Goal: Transaction & Acquisition: Purchase product/service

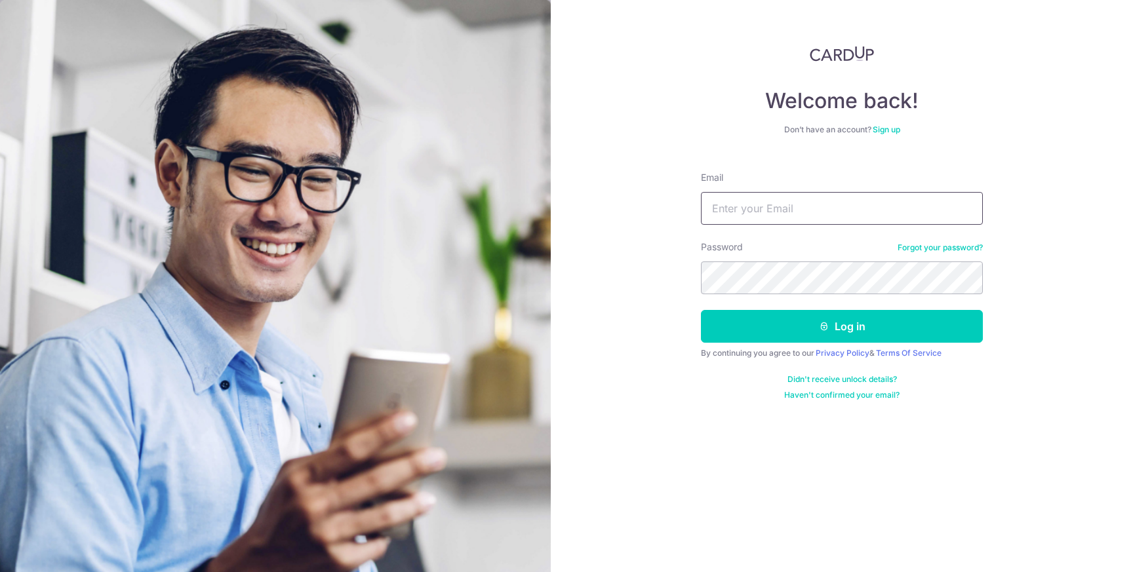
click at [809, 201] on input "Email" at bounding box center [842, 208] width 282 height 33
type input "victor@hanf.sg"
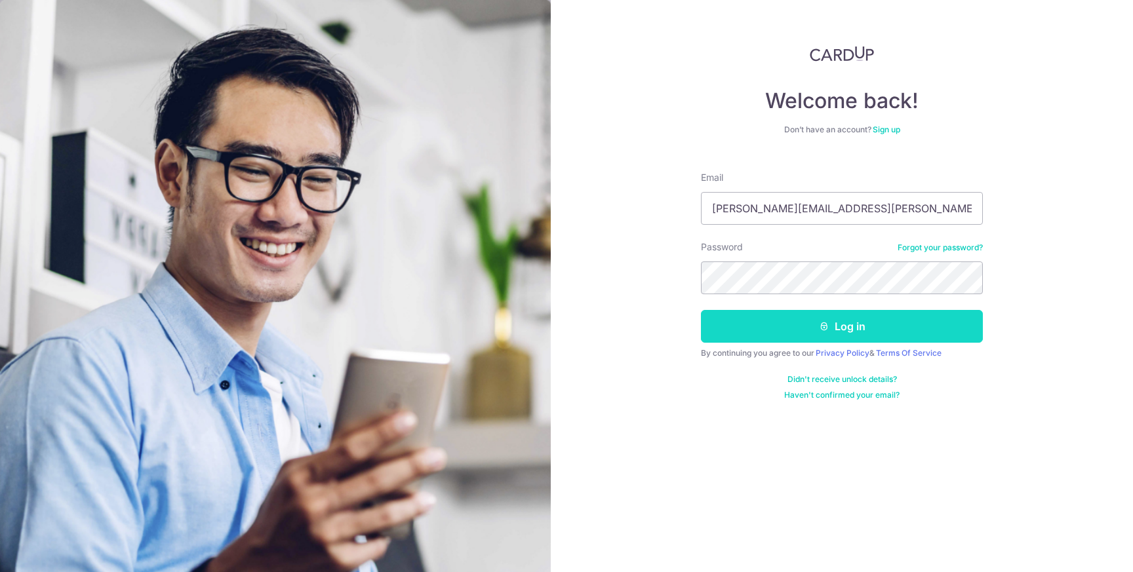
click at [814, 326] on button "Log in" at bounding box center [842, 326] width 282 height 33
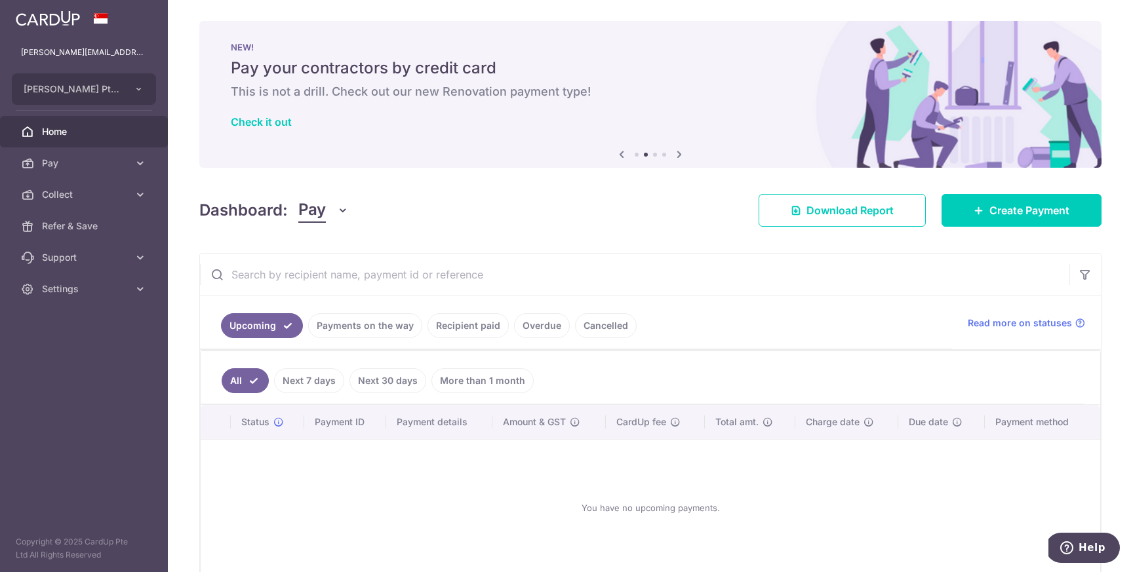
scroll to position [68, 0]
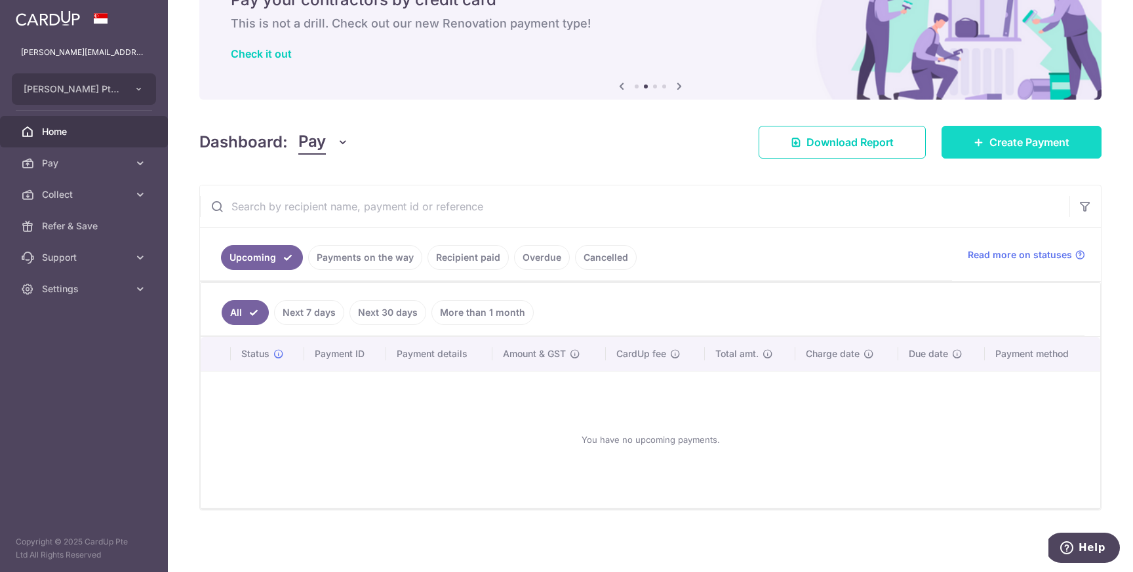
click at [1003, 136] on span "Create Payment" at bounding box center [1029, 142] width 80 height 16
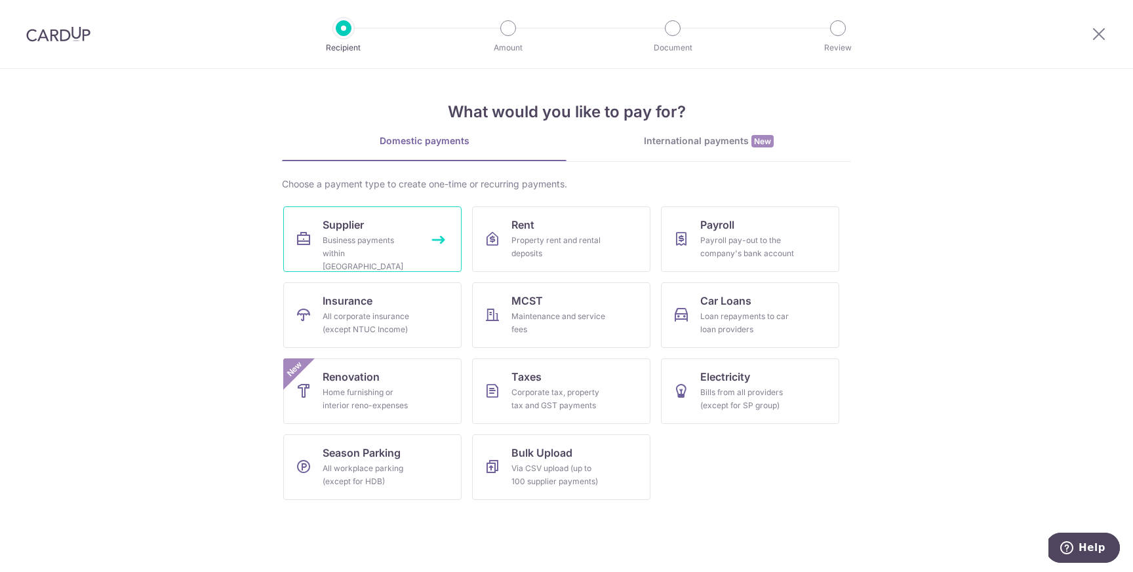
click at [387, 231] on link "Supplier Business payments within Singapore" at bounding box center [372, 239] width 178 height 66
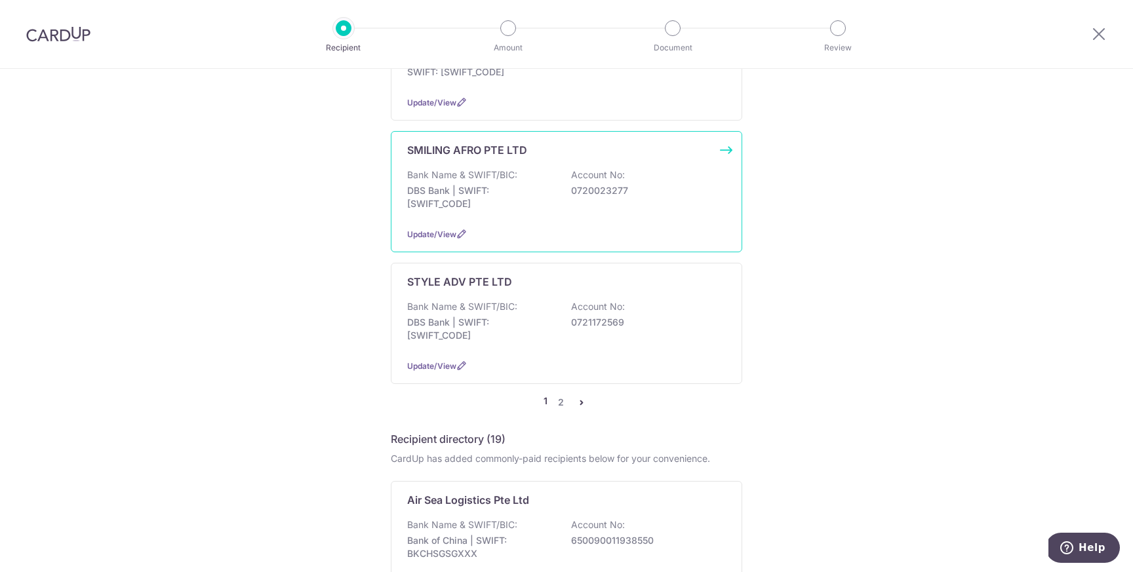
scroll to position [1256, 0]
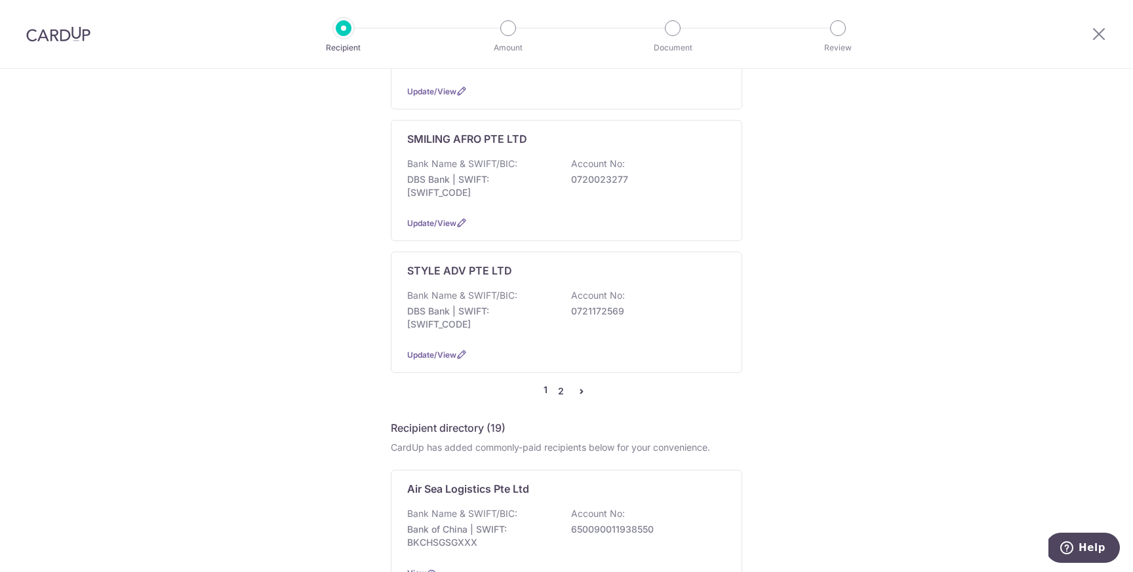
click at [561, 383] on link "2" at bounding box center [561, 391] width 16 height 16
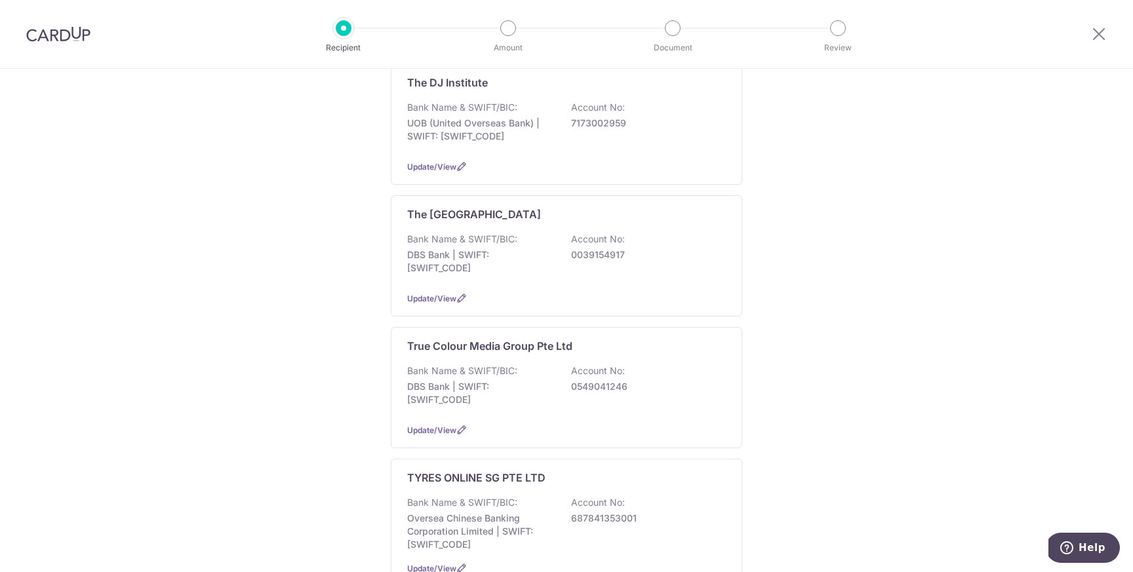
scroll to position [226, 0]
click at [522, 380] on p "DBS Bank | SWIFT: [SWIFT_CODE]" at bounding box center [480, 393] width 147 height 26
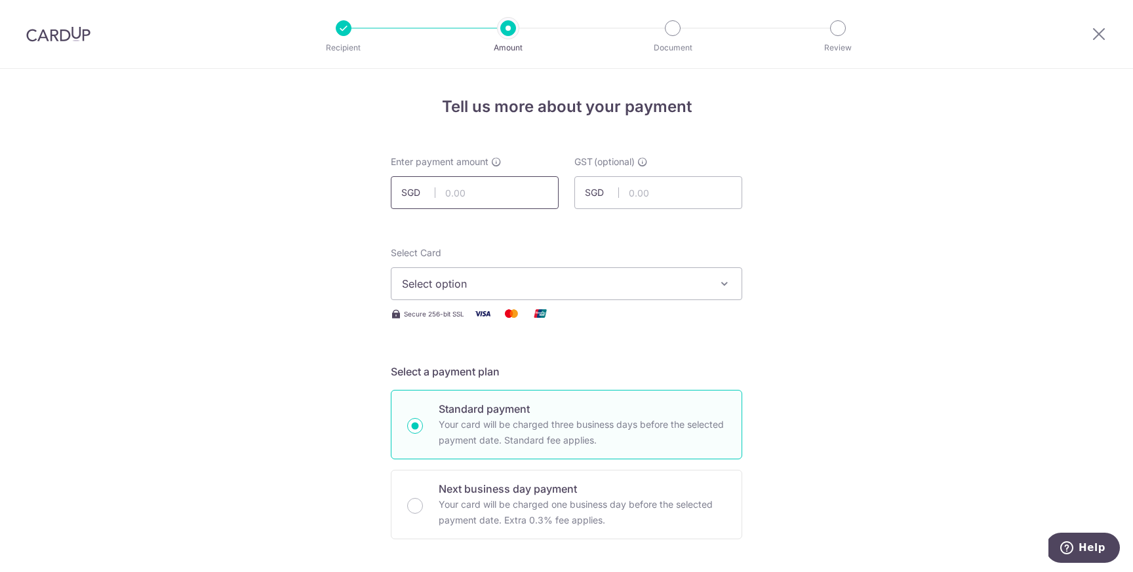
click at [486, 189] on input "text" at bounding box center [475, 192] width 168 height 33
type input "692.15"
click at [486, 286] on span "Select option" at bounding box center [554, 284] width 305 height 16
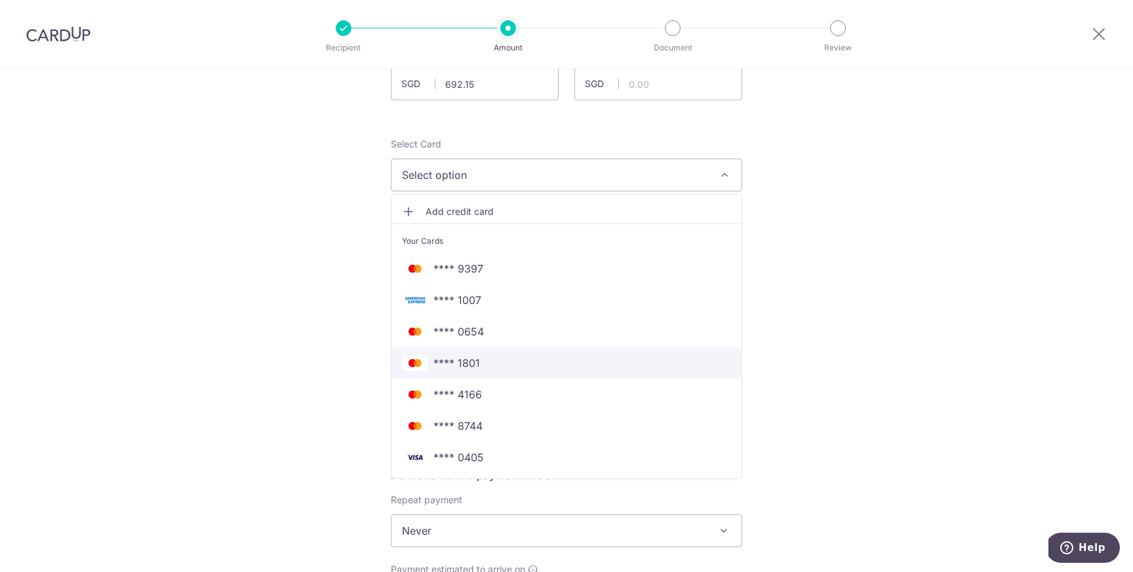
scroll to position [111, 0]
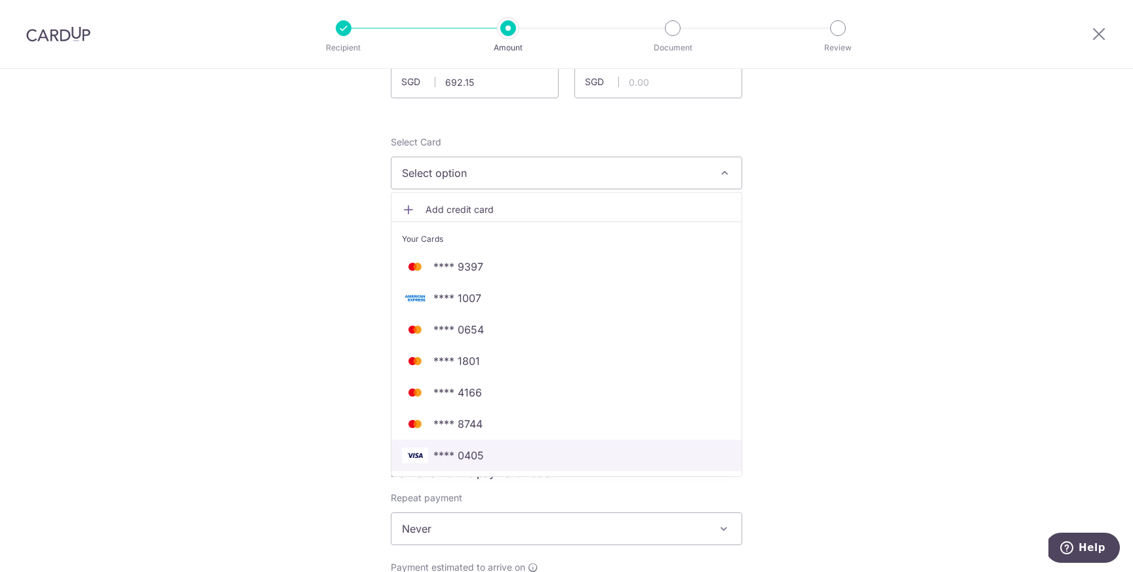
click at [476, 456] on span "**** 0405" at bounding box center [458, 456] width 50 height 16
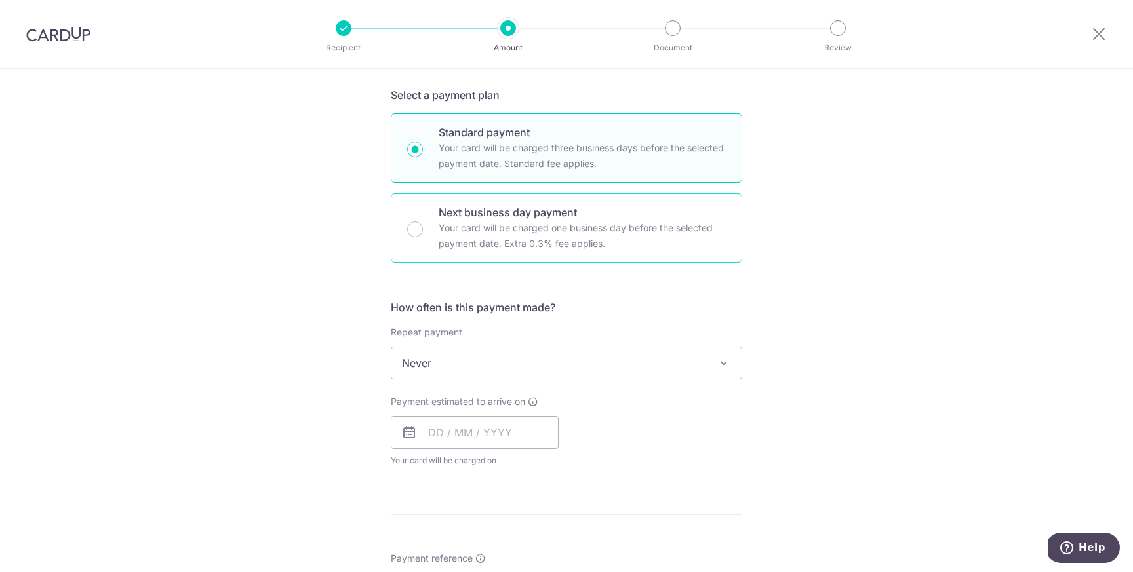
scroll to position [291, 0]
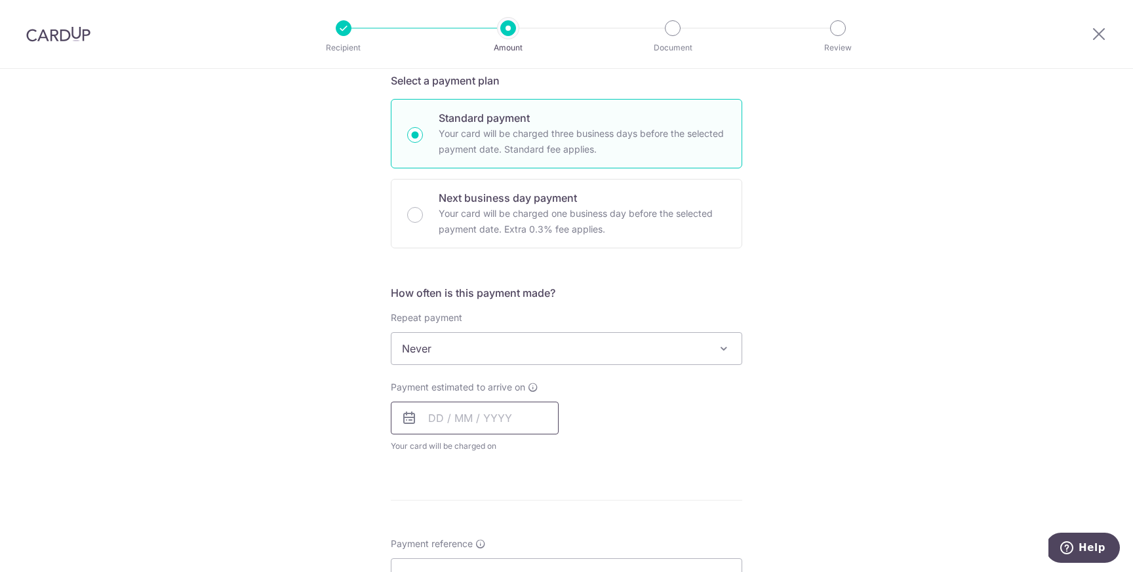
click at [448, 418] on input "text" at bounding box center [475, 418] width 168 height 33
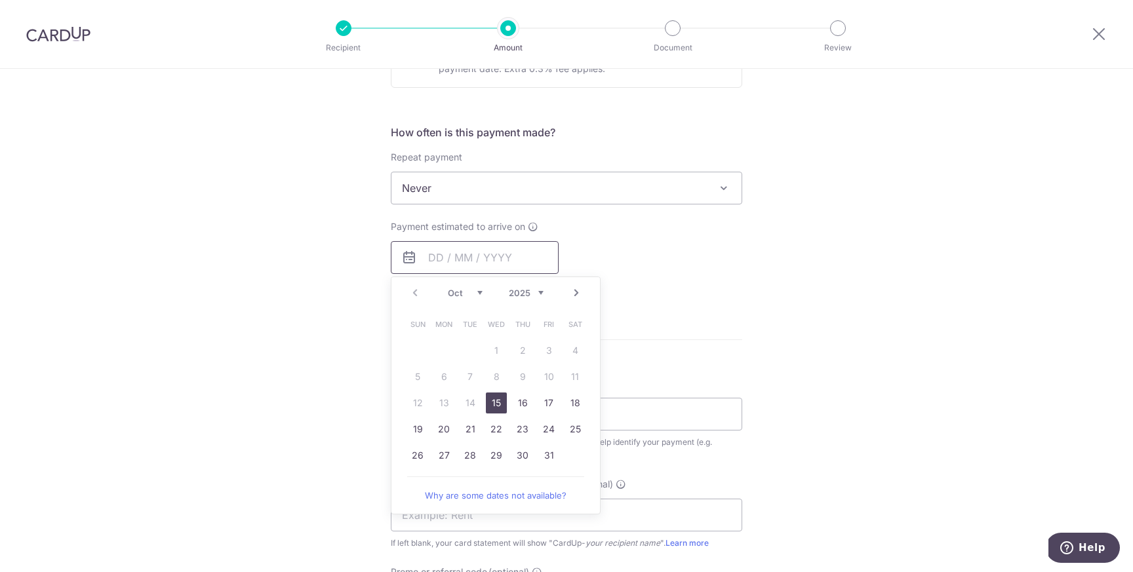
scroll to position [454, 0]
click at [499, 404] on link "15" at bounding box center [496, 400] width 21 height 21
type input "[DATE]"
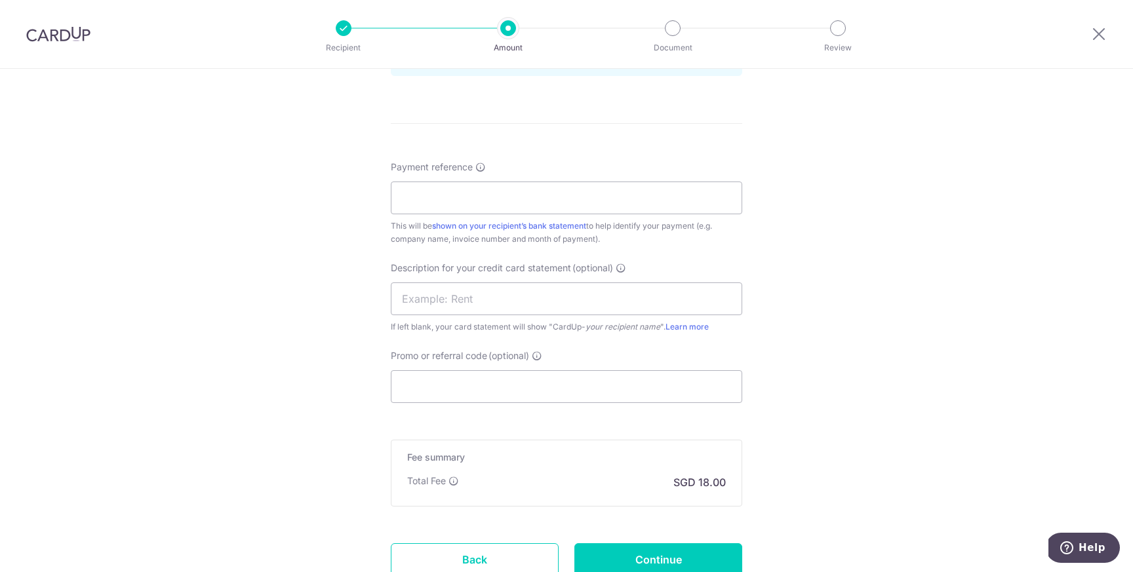
scroll to position [728, 0]
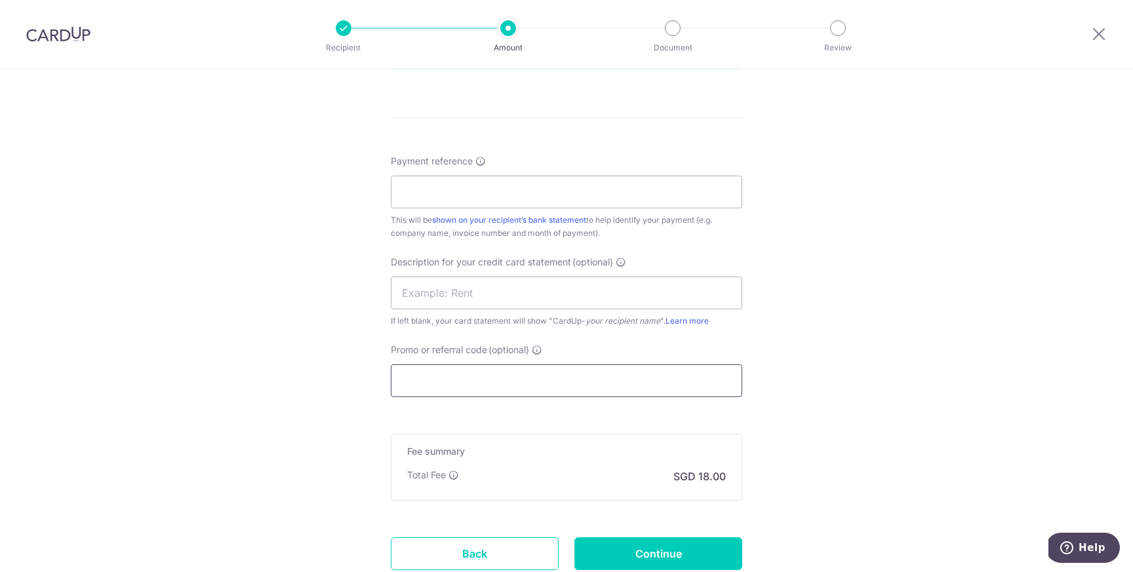
click at [452, 385] on input "Promo or referral code (optional)" at bounding box center [566, 380] width 351 height 33
paste input "BOFF185"
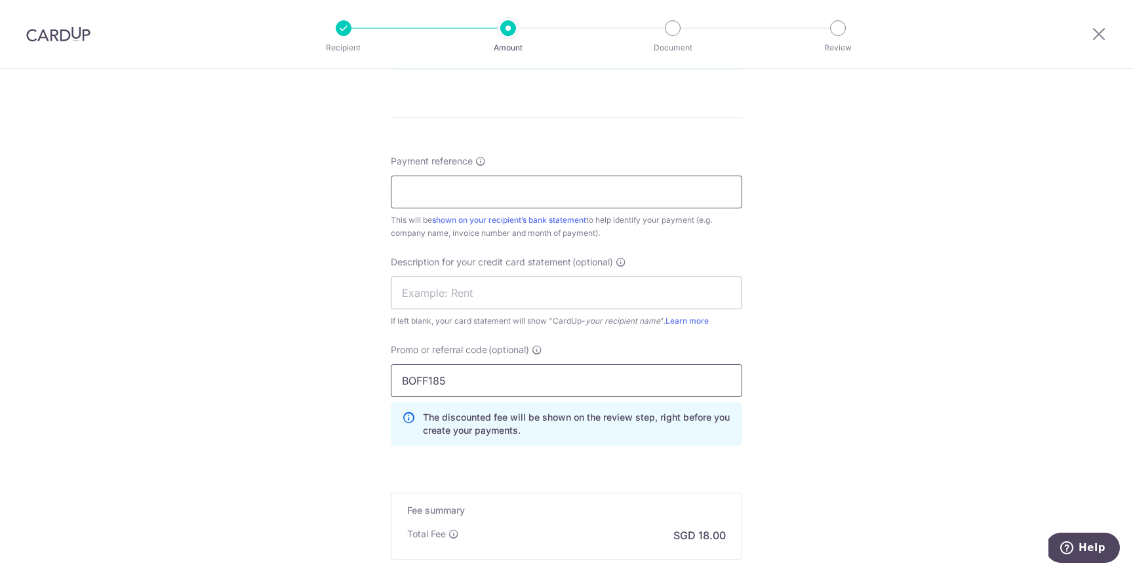
type input "BOFF185"
click at [441, 192] on input "Payment reference" at bounding box center [566, 192] width 351 height 33
click at [1055, 153] on div "Tell us more about your payment Enter payment amount SGD 692.15 692.15 GST (opt…" at bounding box center [566, 34] width 1133 height 1386
click at [478, 181] on input "Payment reference" at bounding box center [566, 192] width 351 height 33
paste input "INV03743"
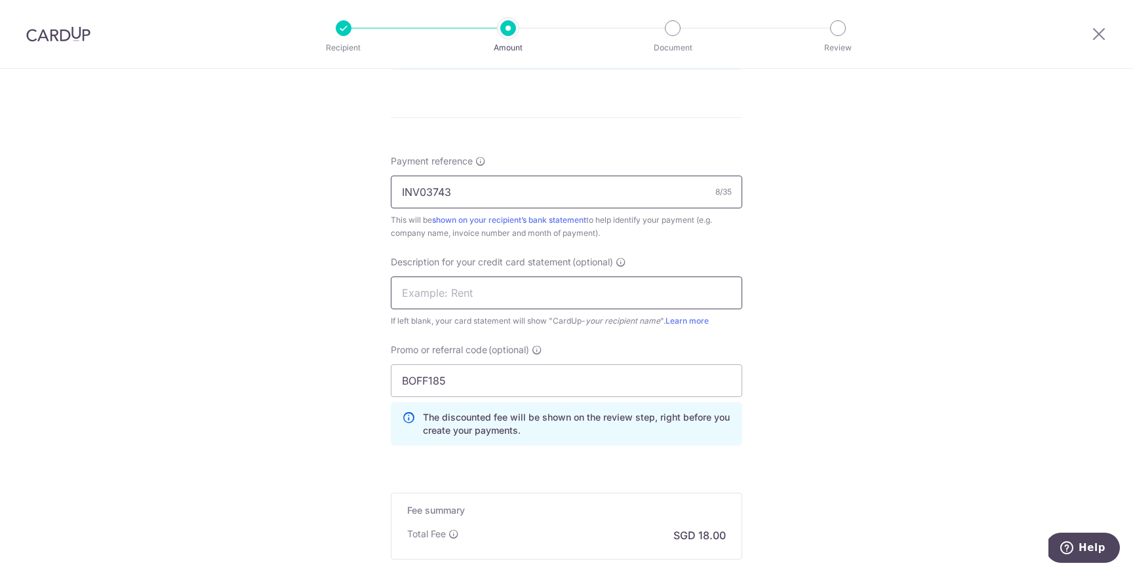
type input "INV03743"
click at [478, 299] on input "text" at bounding box center [566, 293] width 351 height 33
paste input "INV03743"
type input "TCM-INV03743"
click at [928, 319] on div "Tell us more about your payment Enter payment amount SGD 692.15 692.15 GST (opt…" at bounding box center [566, 34] width 1133 height 1386
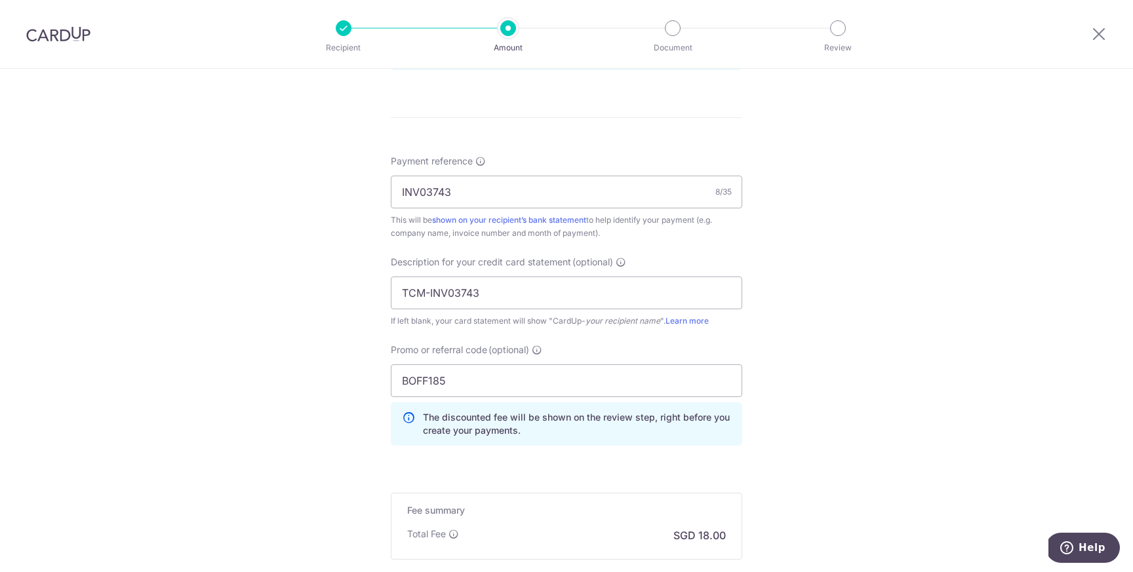
scroll to position [883, 0]
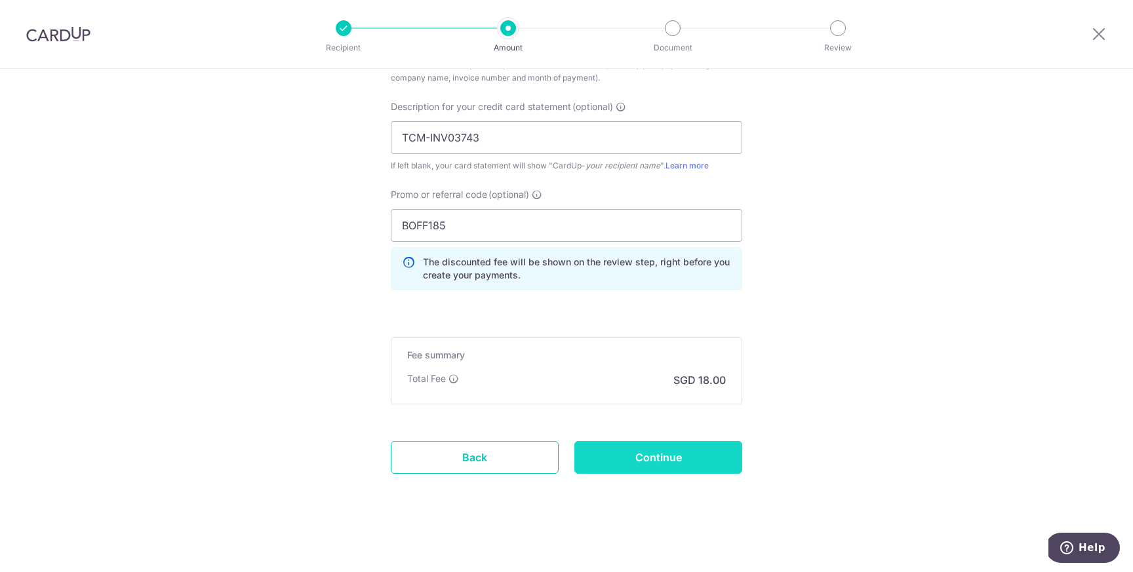
click at [648, 459] on input "Continue" at bounding box center [658, 457] width 168 height 33
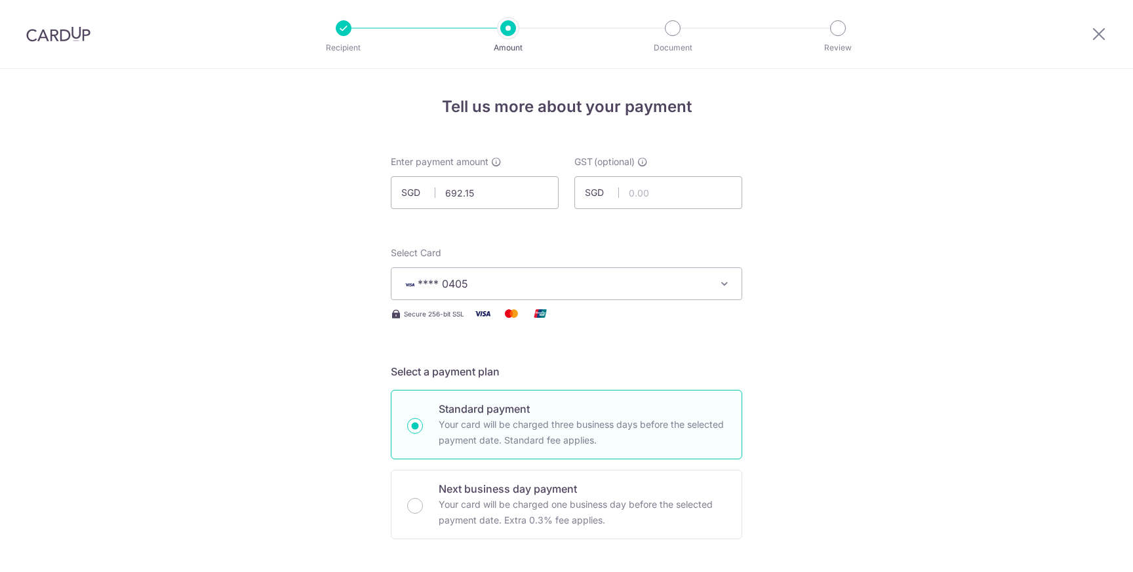
scroll to position [901, 0]
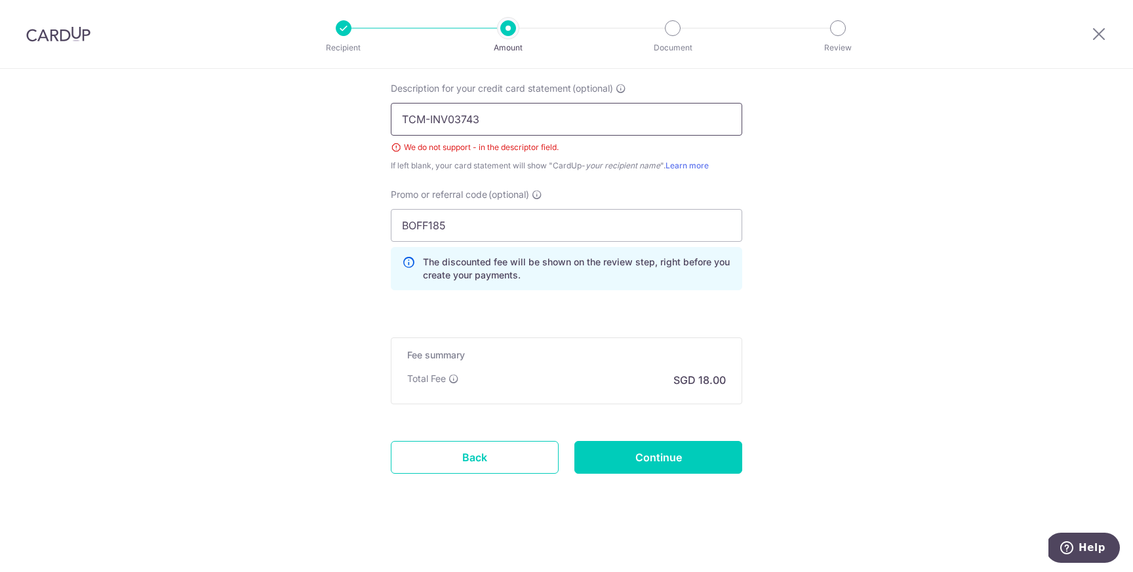
click at [431, 115] on input "TCM-INV03743" at bounding box center [566, 119] width 351 height 33
type input "TCM INV03743"
click at [643, 455] on input "Continue" at bounding box center [658, 457] width 168 height 33
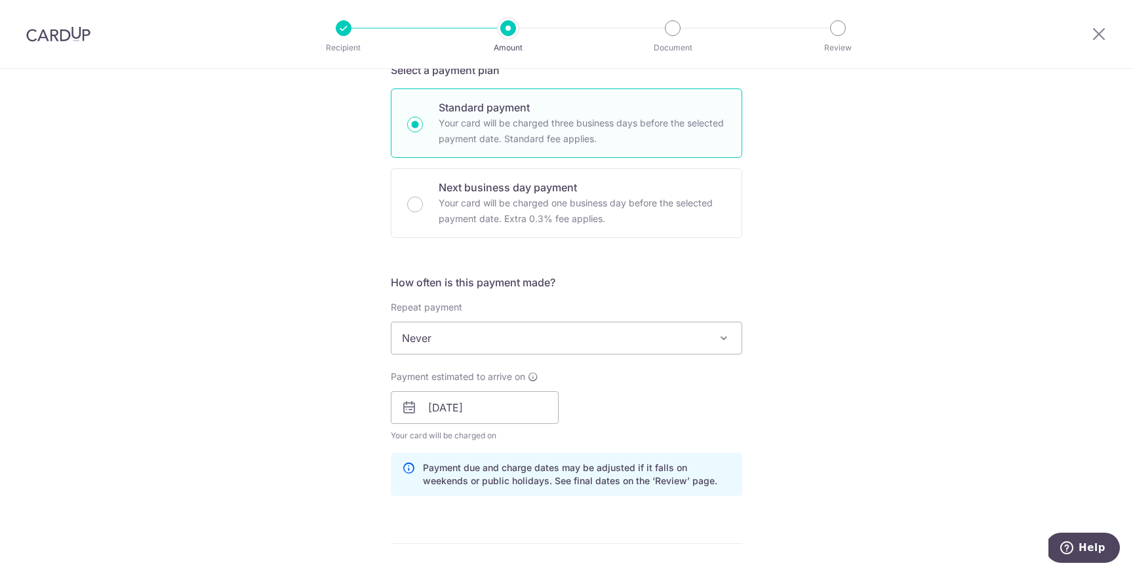
scroll to position [107, 0]
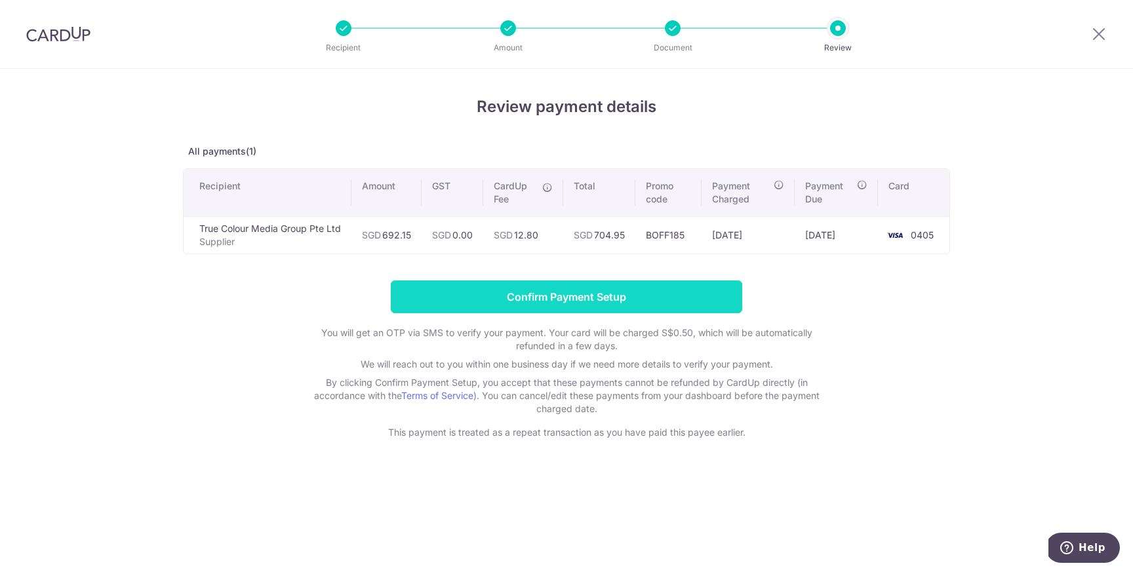
click at [636, 312] on input "Confirm Payment Setup" at bounding box center [566, 297] width 351 height 33
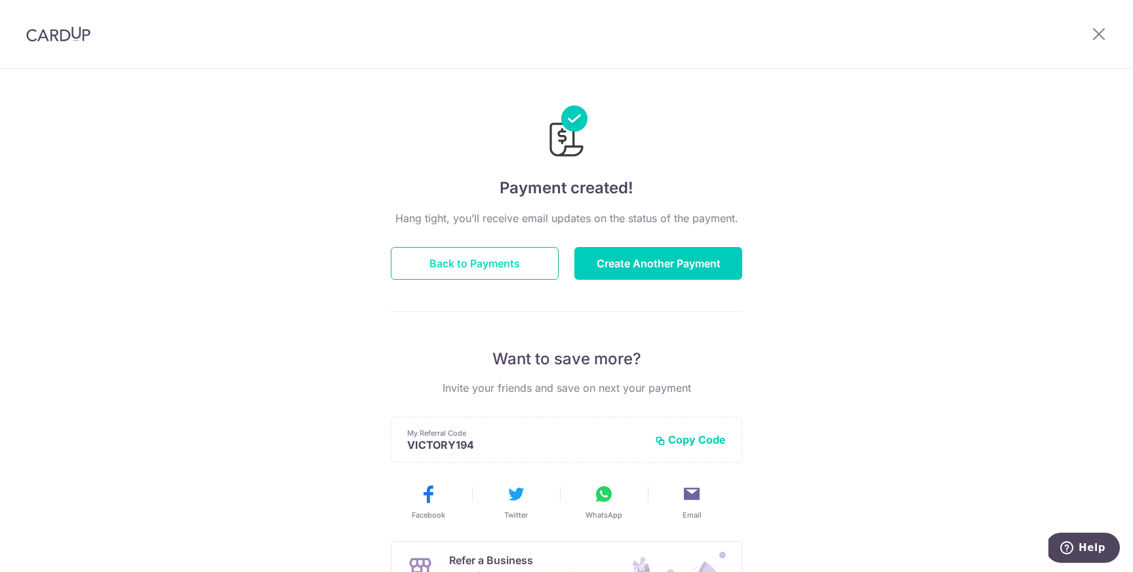
click at [518, 254] on button "Back to Payments" at bounding box center [475, 263] width 168 height 33
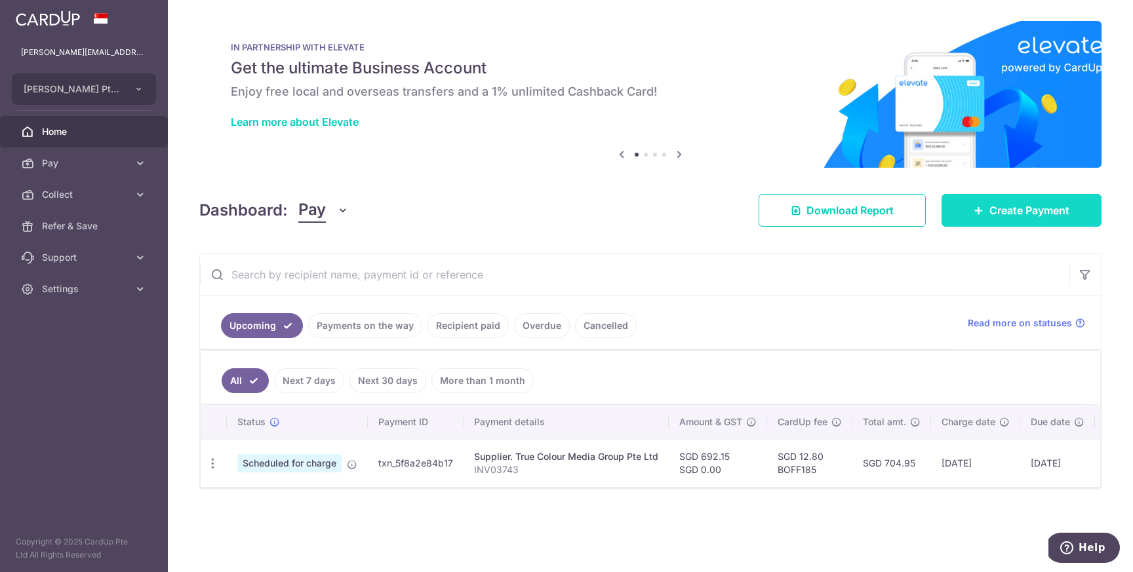
click at [984, 212] on link "Create Payment" at bounding box center [1021, 210] width 160 height 33
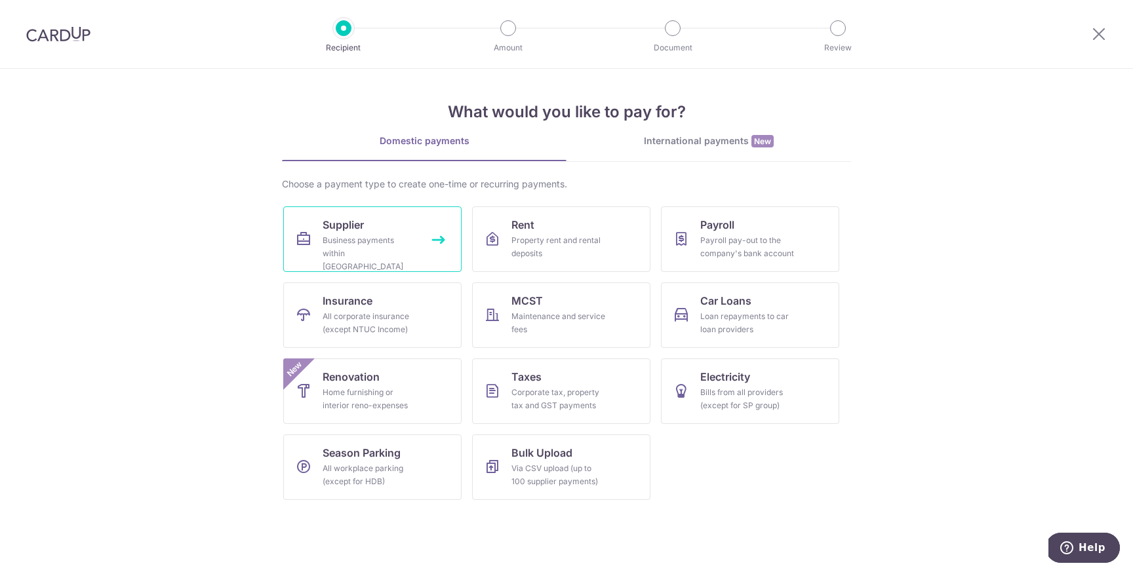
click at [393, 235] on div "Business payments within Singapore" at bounding box center [369, 253] width 94 height 39
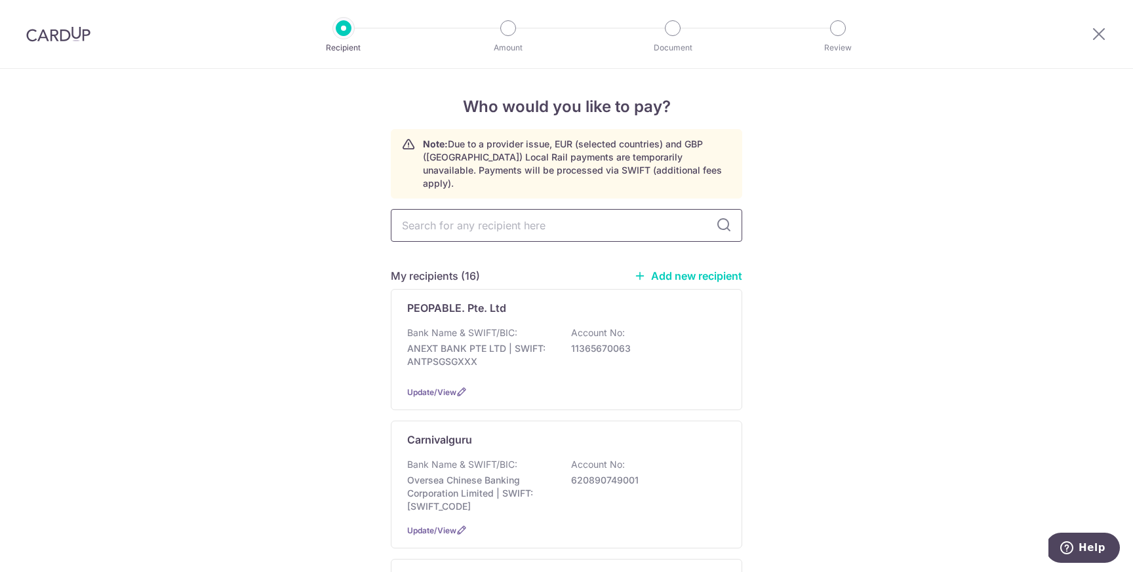
click at [465, 218] on input "text" at bounding box center [566, 225] width 351 height 33
type input "true"
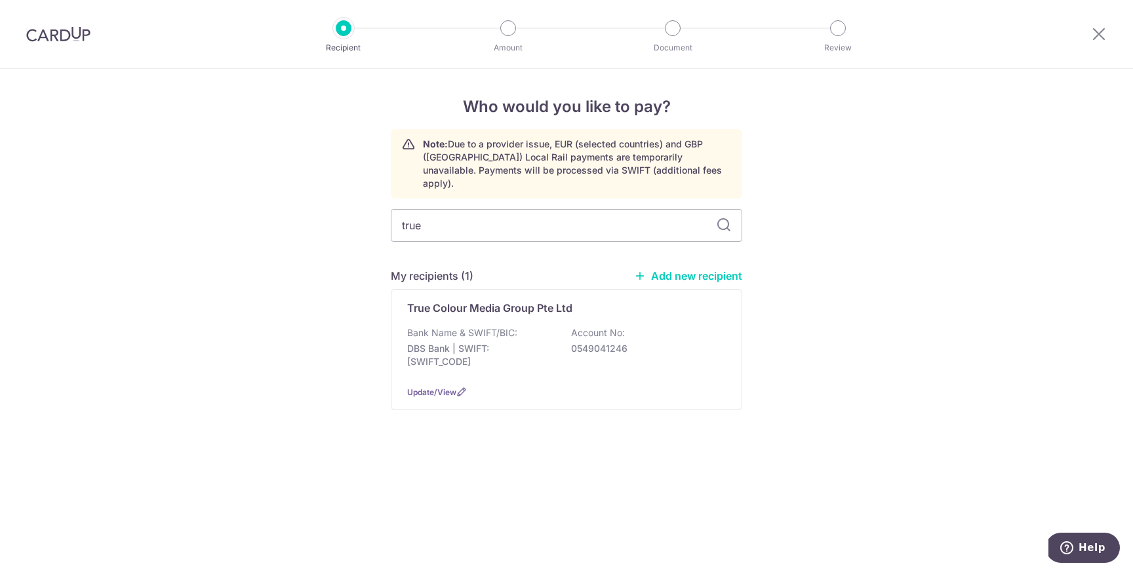
click at [454, 328] on div "Bank Name & SWIFT/BIC: DBS Bank | SWIFT: [SWIFT_CODE] Account No: 0549041246" at bounding box center [566, 350] width 319 height 49
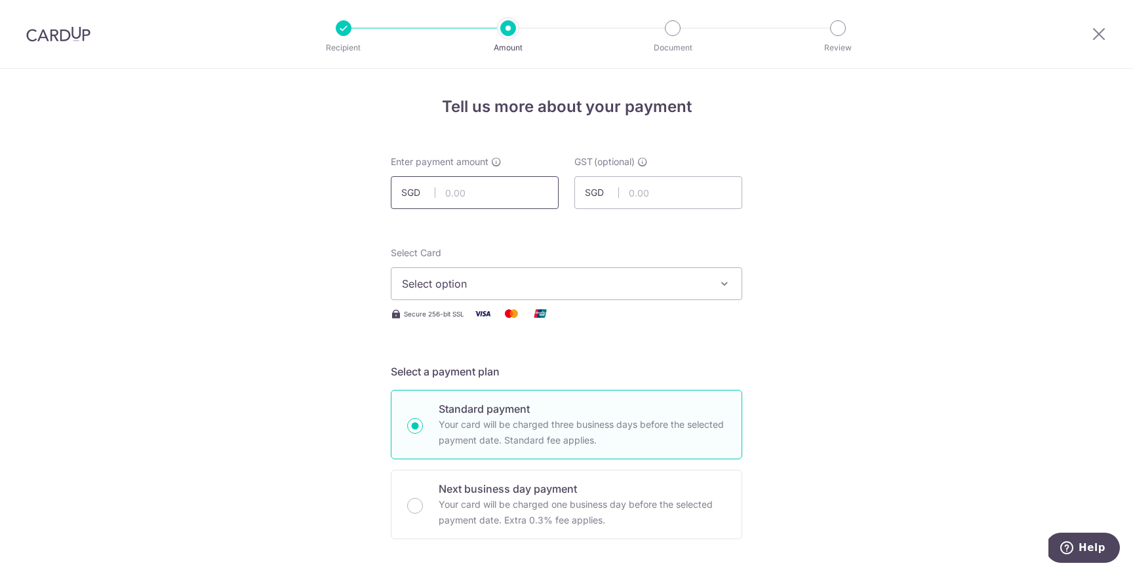
click at [484, 195] on input "text" at bounding box center [475, 192] width 168 height 33
click at [456, 193] on input "text" at bounding box center [475, 192] width 168 height 33
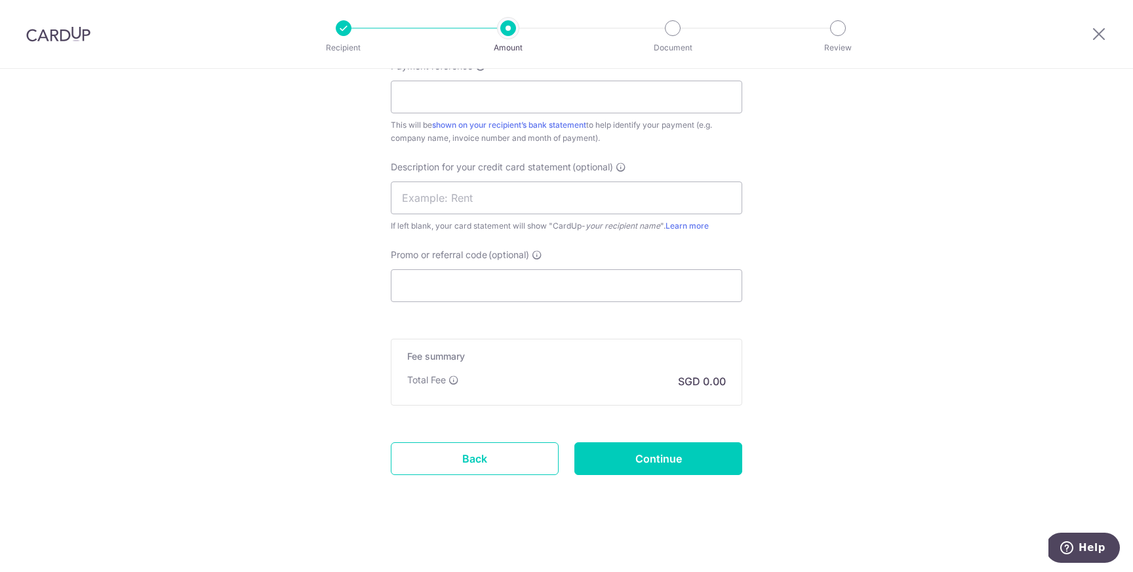
scroll to position [770, 0]
click at [488, 198] on input "text" at bounding box center [566, 196] width 351 height 33
paste input "INV03666"
click at [445, 193] on input "TCM INVINV03666" at bounding box center [566, 196] width 351 height 33
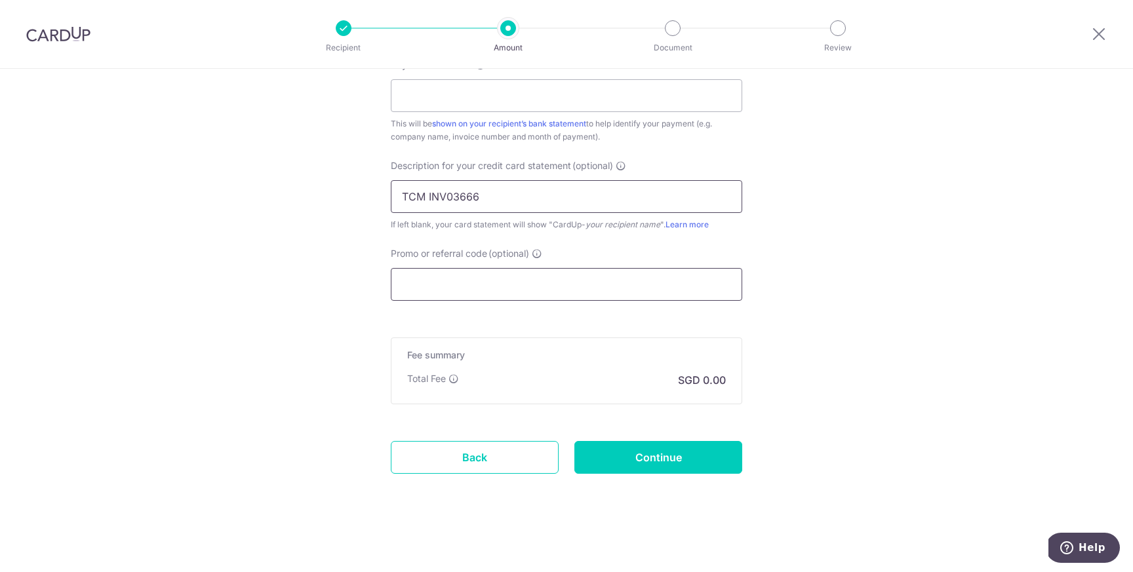
type input "TCM INV03666"
click at [461, 292] on input "Promo or referral code (optional)" at bounding box center [566, 284] width 351 height 33
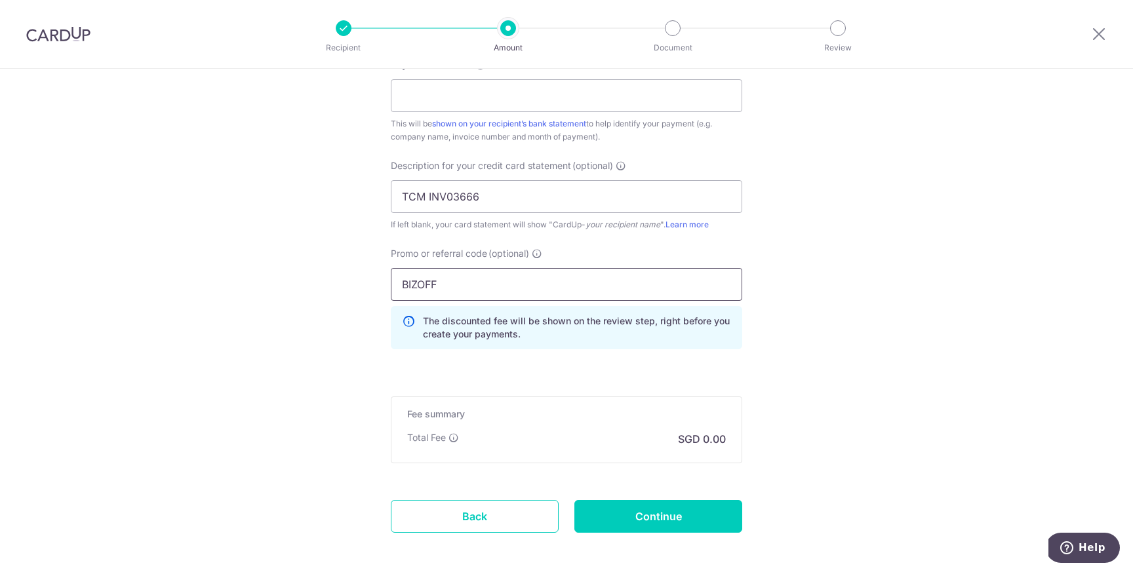
type input "BIZOFF"
click at [734, 260] on div "Promo or referral code (optional) BIZOFF The discounted fee will be shown on th…" at bounding box center [566, 298] width 351 height 102
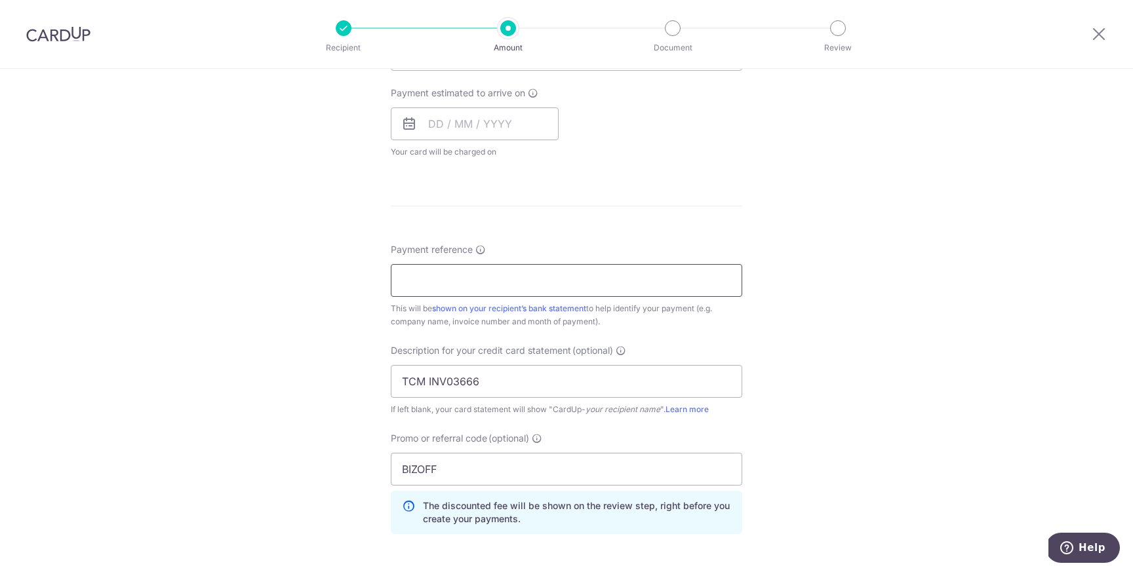
scroll to position [587, 0]
click at [452, 284] on input "Payment reference" at bounding box center [566, 279] width 351 height 33
click at [700, 364] on input "TCM INV03666" at bounding box center [566, 380] width 351 height 33
click at [543, 275] on input "Payment reference" at bounding box center [566, 279] width 351 height 33
paste input "INV03666"
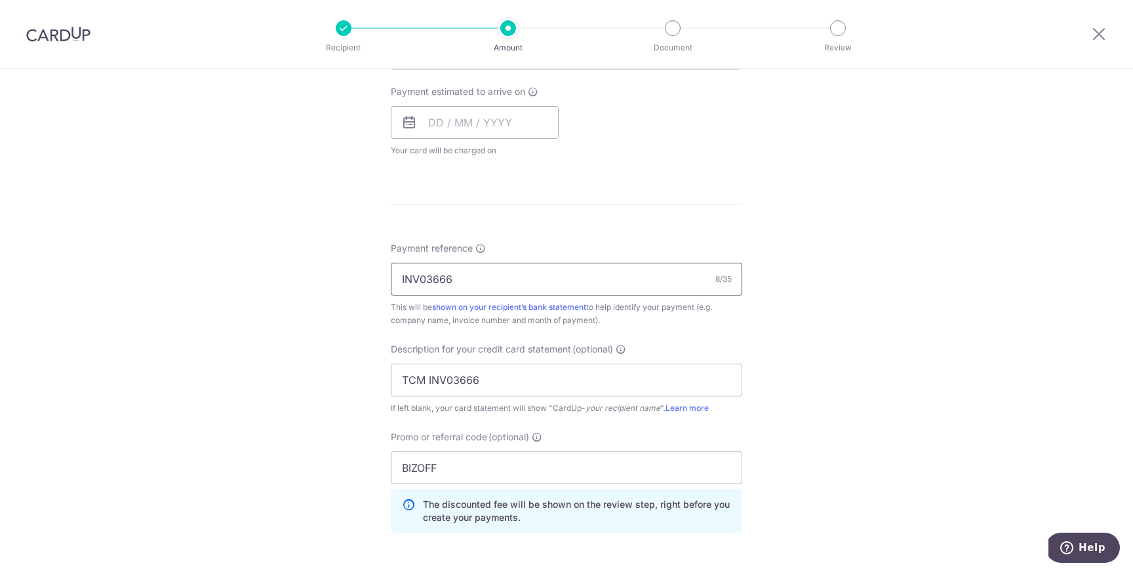
type input "INV03666"
click at [861, 305] on div "Tell us more about your payment Enter payment amount SGD GST (optional) SGD Sel…" at bounding box center [566, 148] width 1133 height 1333
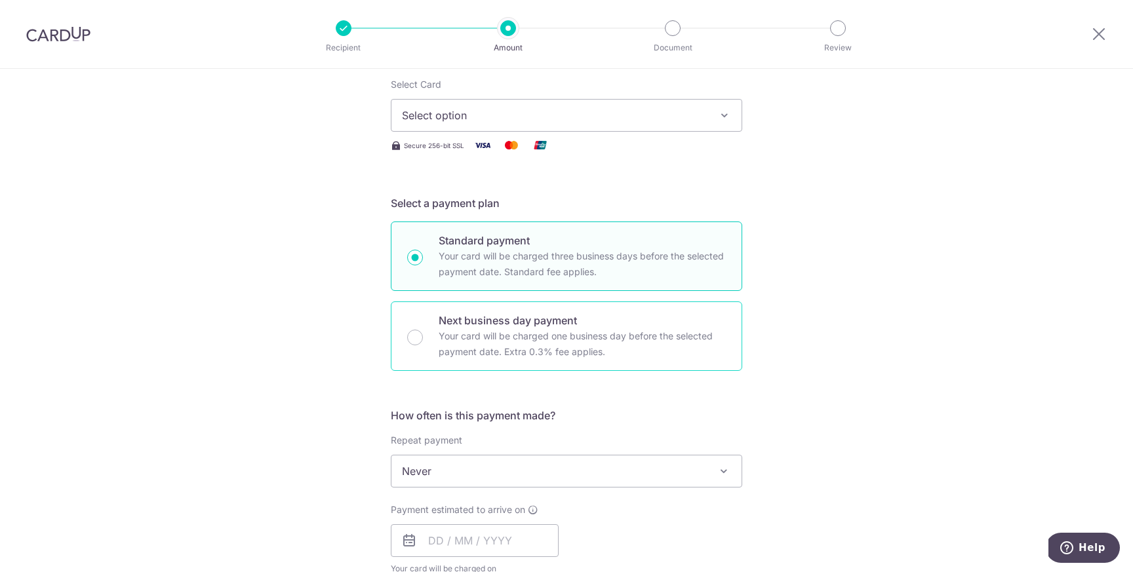
scroll to position [0, 0]
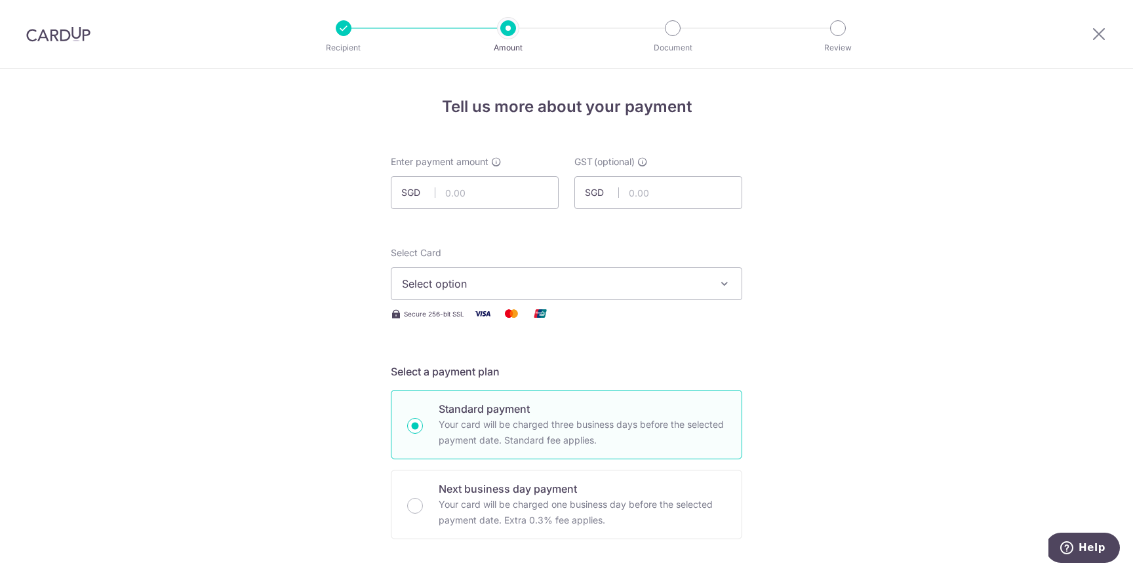
click at [473, 171] on div "Enter payment amount SGD" at bounding box center [475, 182] width 168 height 54
click at [473, 191] on input "text" at bounding box center [475, 192] width 168 height 33
type input "1,308.00"
click at [426, 289] on span "Select option" at bounding box center [554, 284] width 305 height 16
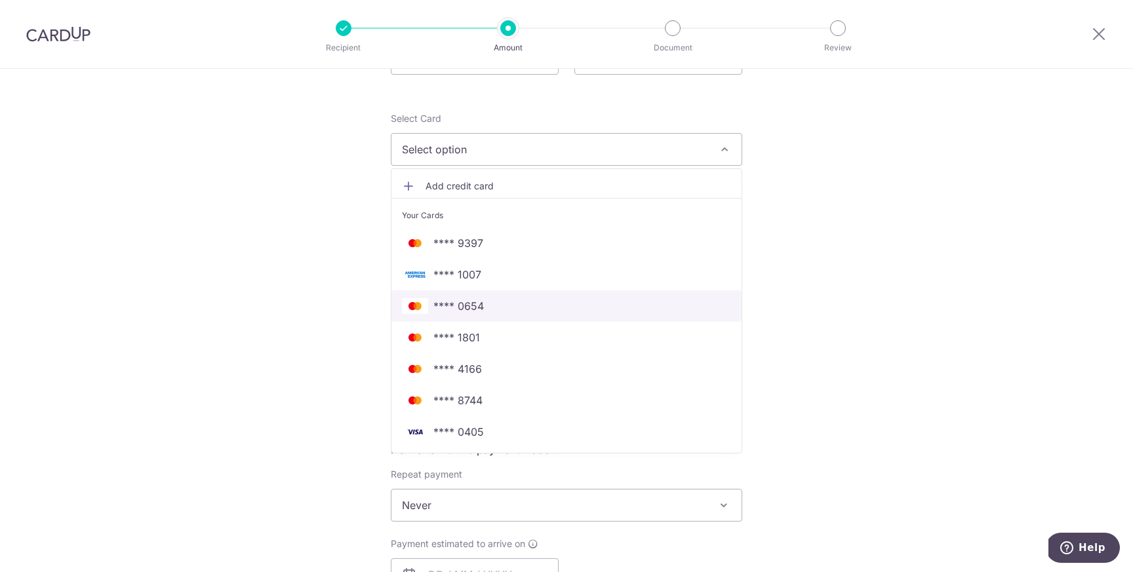
scroll to position [153, 0]
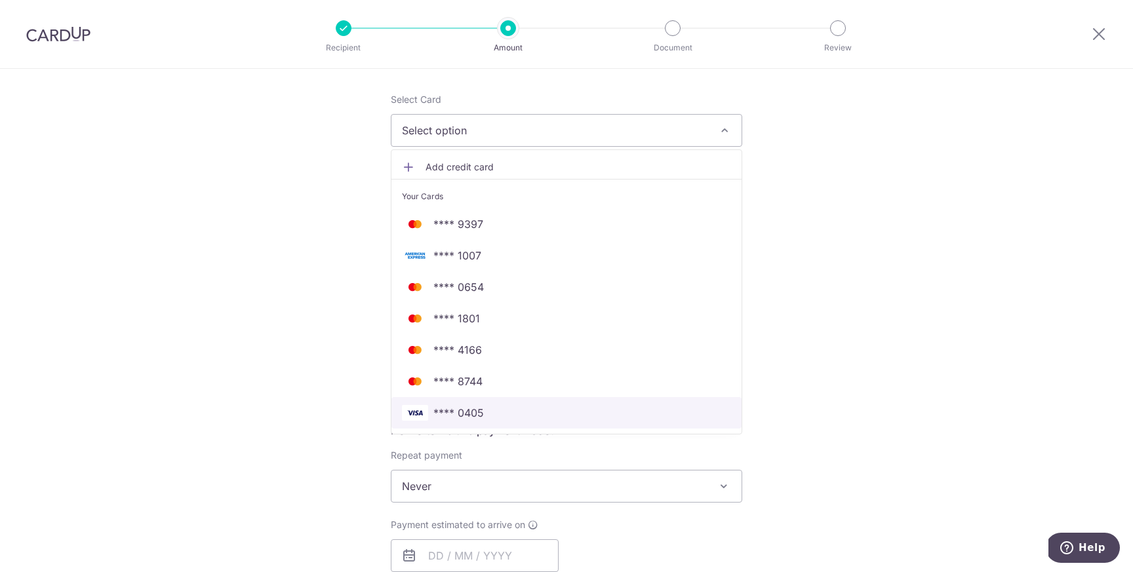
click at [472, 414] on span "**** 0405" at bounding box center [458, 413] width 50 height 16
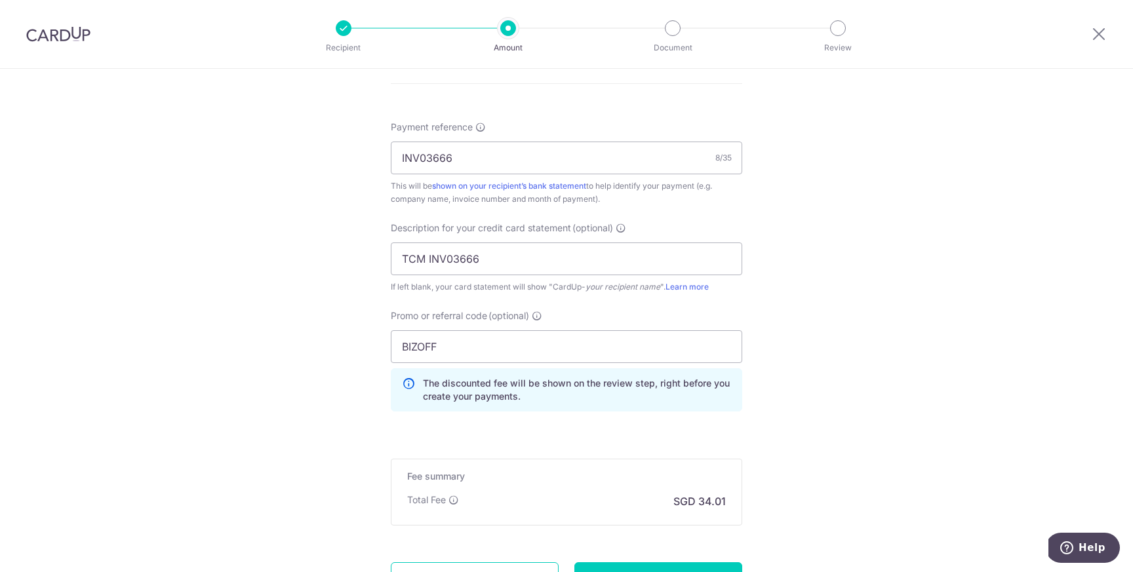
scroll to position [711, 0]
click at [505, 352] on input "BIZOFF" at bounding box center [566, 343] width 351 height 33
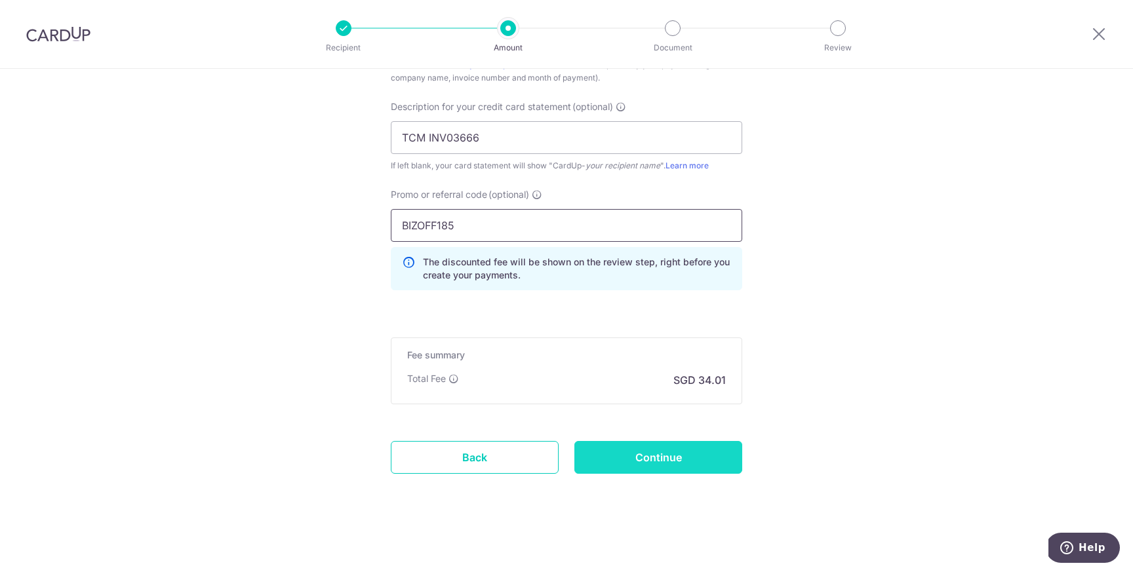
type input "BIZOFF185"
click at [631, 458] on input "Continue" at bounding box center [658, 457] width 168 height 33
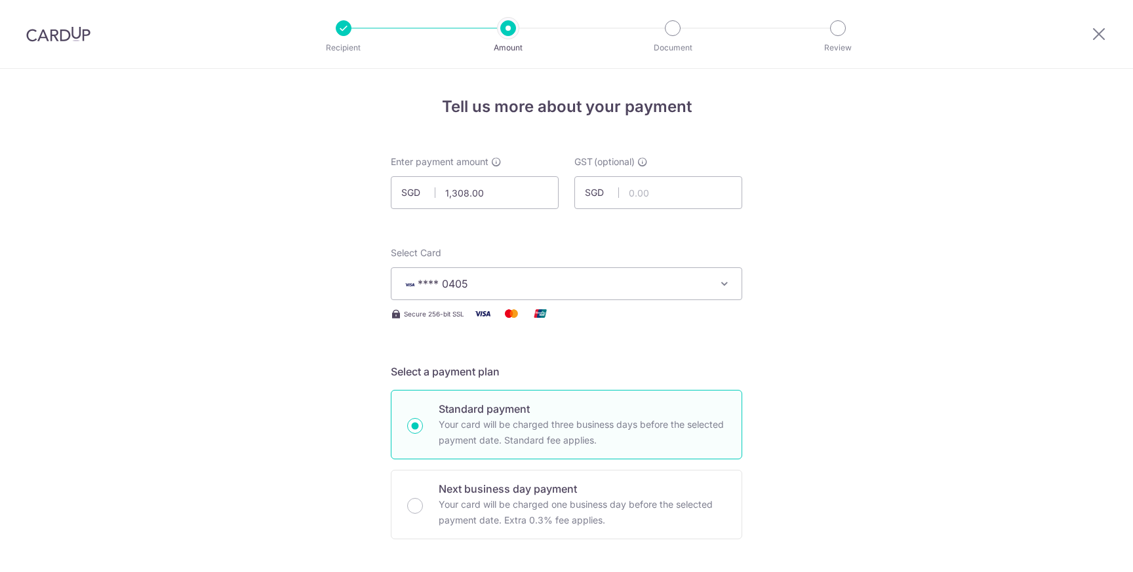
scroll to position [662, 0]
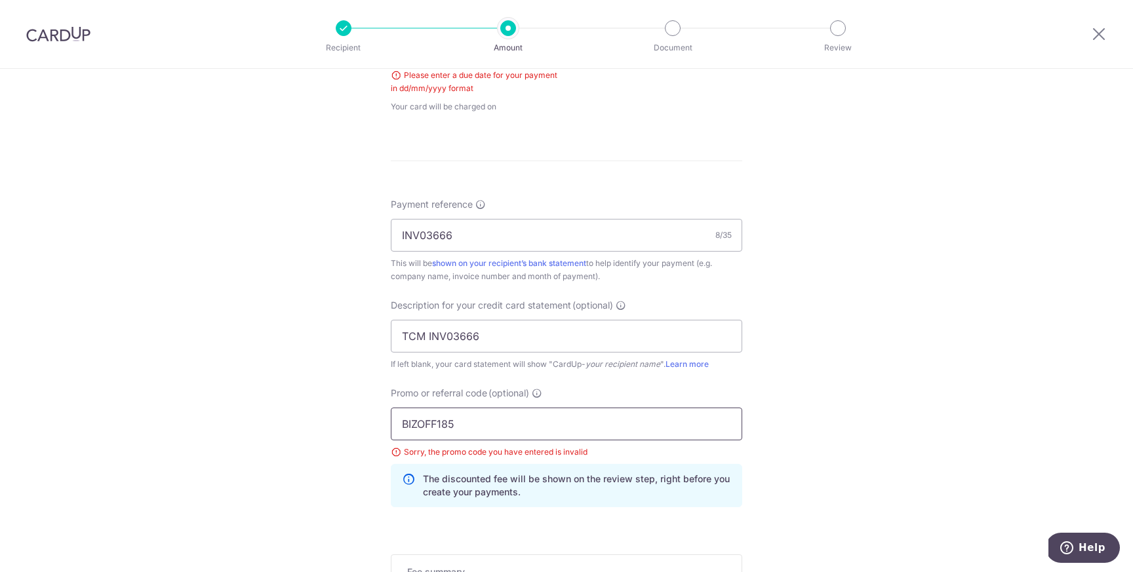
click at [418, 421] on input "BIZOFF185" at bounding box center [566, 424] width 351 height 33
type input "BOFF185"
click button "Add Card" at bounding box center [0, 0] width 0 height 0
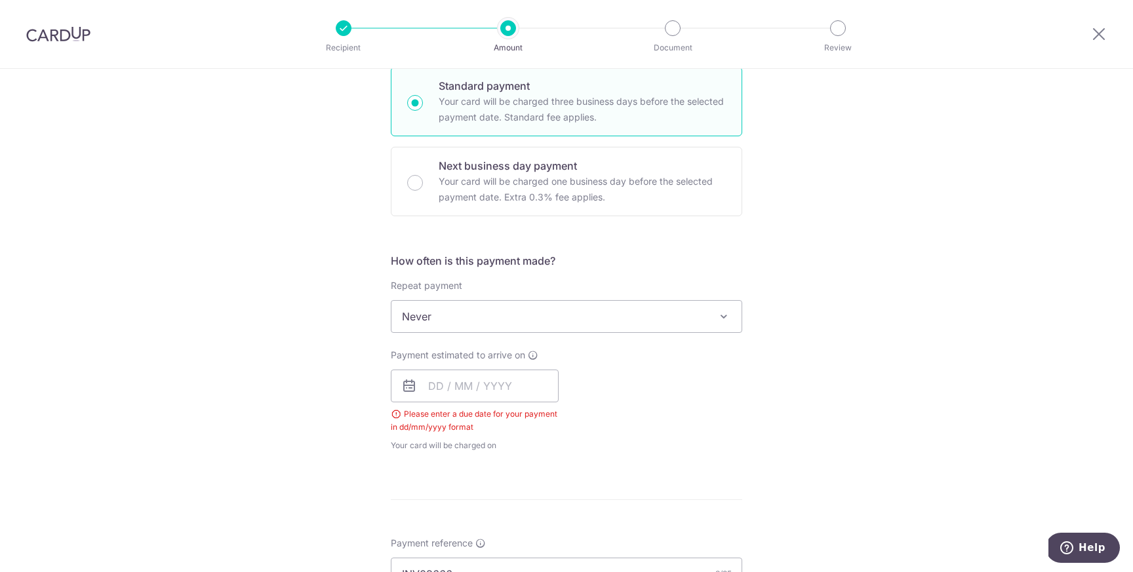
scroll to position [303, 0]
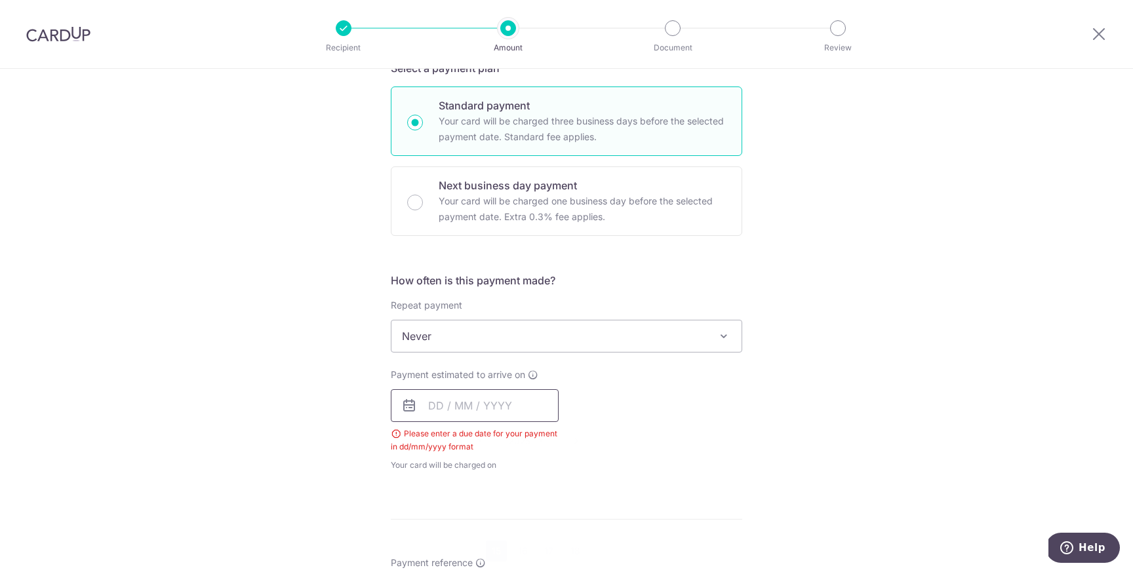
click at [450, 395] on input "text" at bounding box center [475, 405] width 168 height 33
click at [492, 549] on link "15" at bounding box center [496, 551] width 21 height 21
type input "[DATE]"
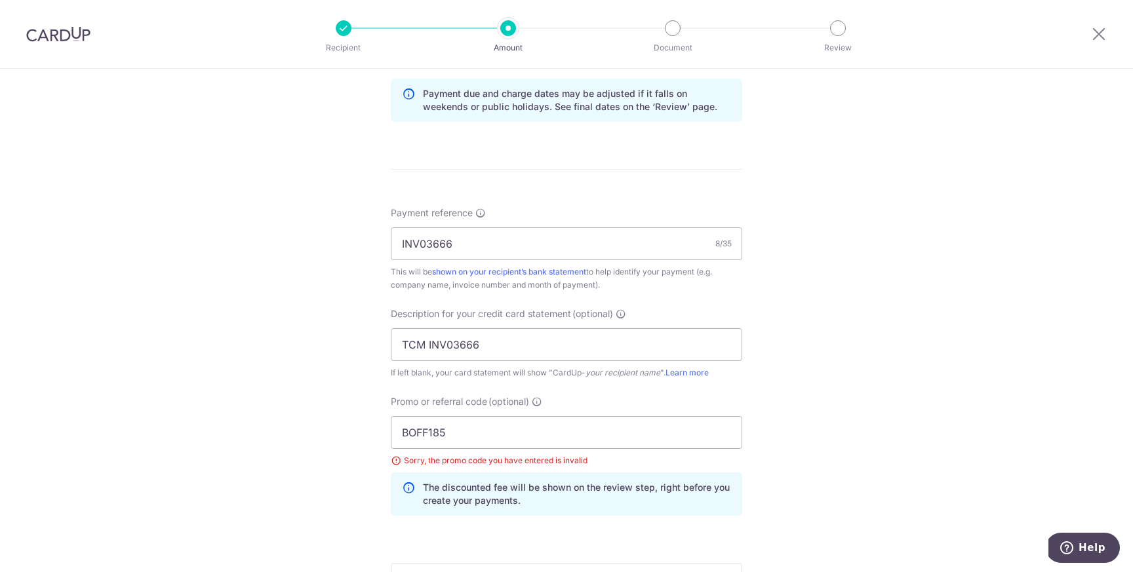
scroll to position [901, 0]
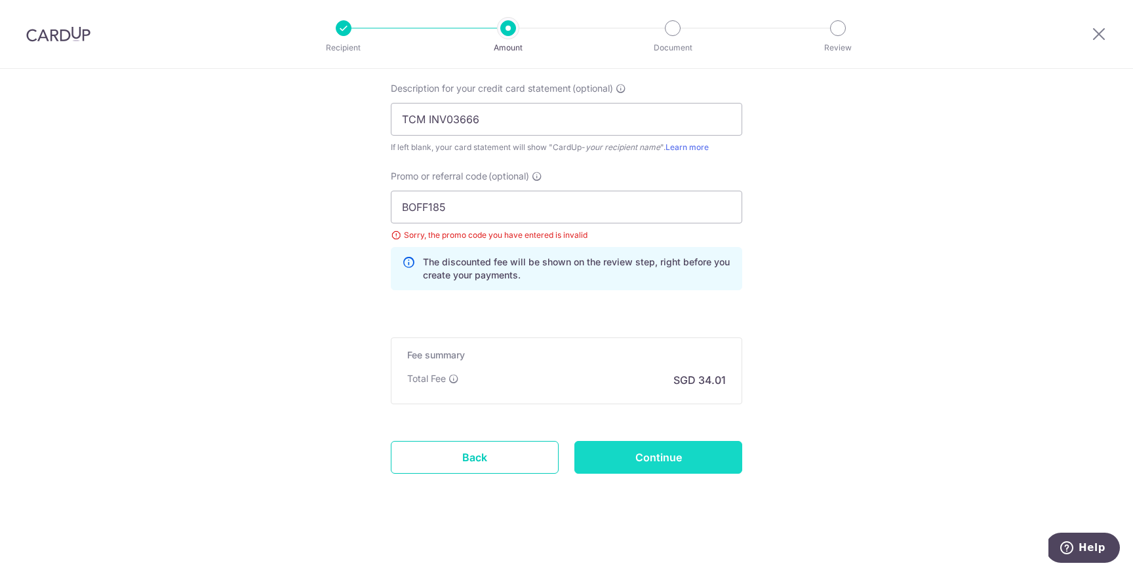
click at [658, 460] on input "Continue" at bounding box center [658, 457] width 168 height 33
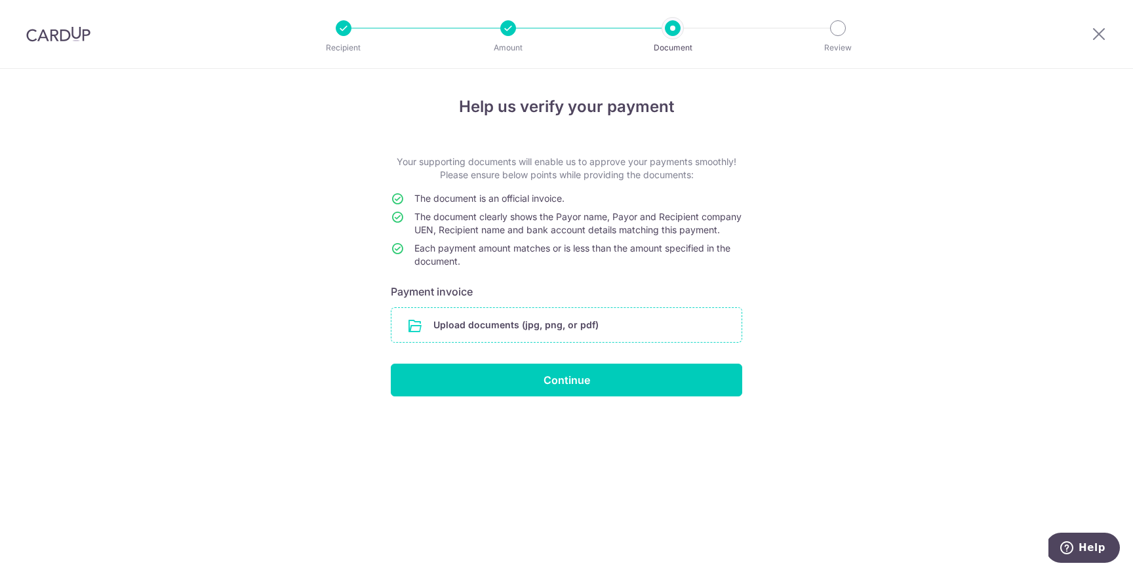
click at [530, 335] on input "file" at bounding box center [566, 325] width 350 height 34
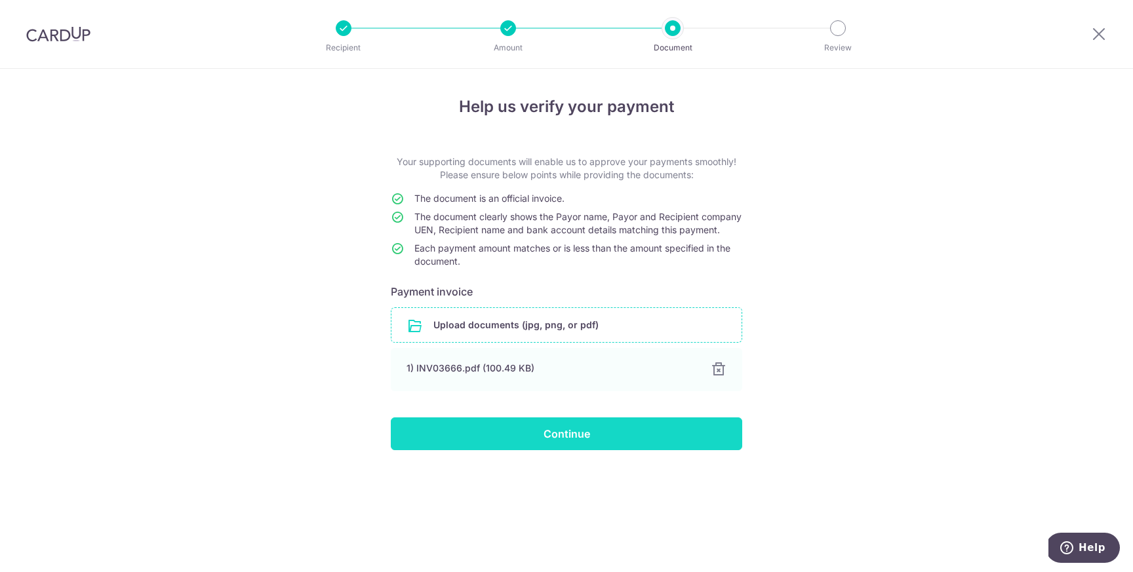
click at [623, 450] on input "Continue" at bounding box center [566, 434] width 351 height 33
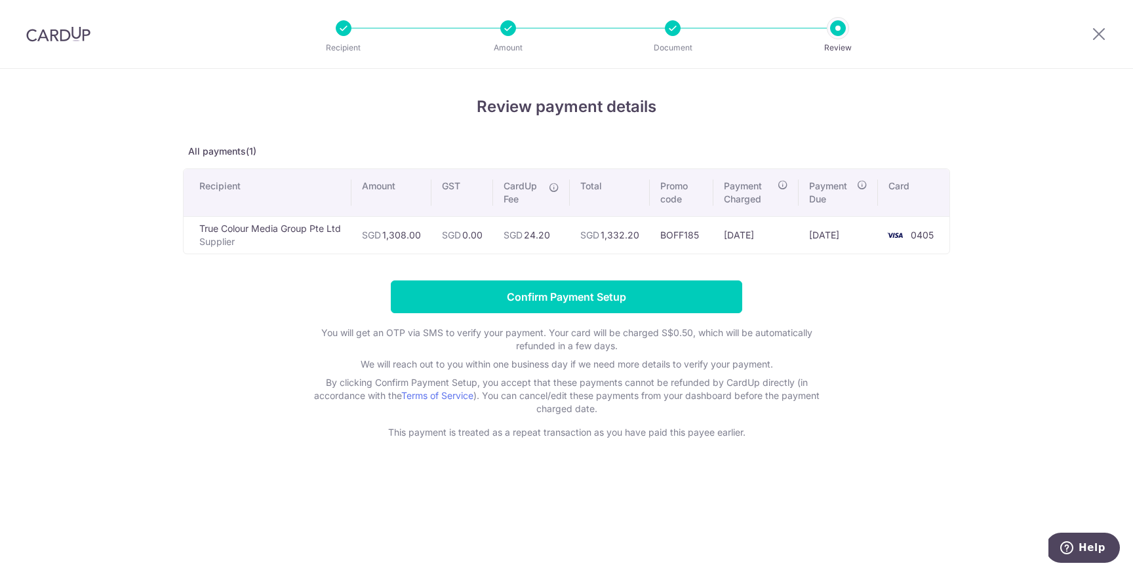
click at [123, 458] on div "Review payment details All payments(1) Recipient Amount GST CardUp Fee Total Pr…" at bounding box center [566, 320] width 1133 height 503
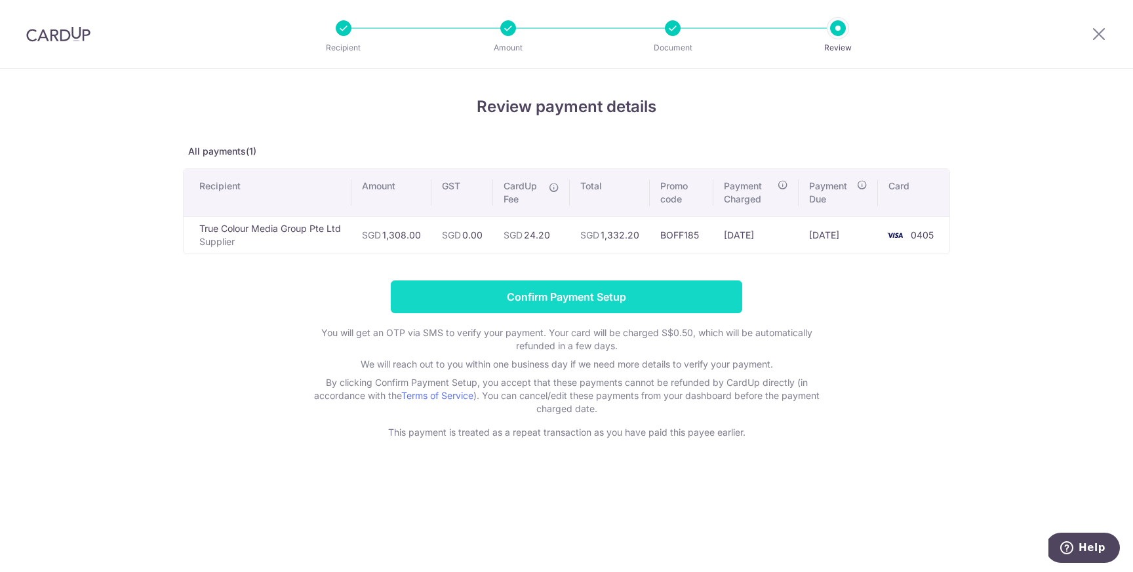
click at [521, 300] on input "Confirm Payment Setup" at bounding box center [566, 297] width 351 height 33
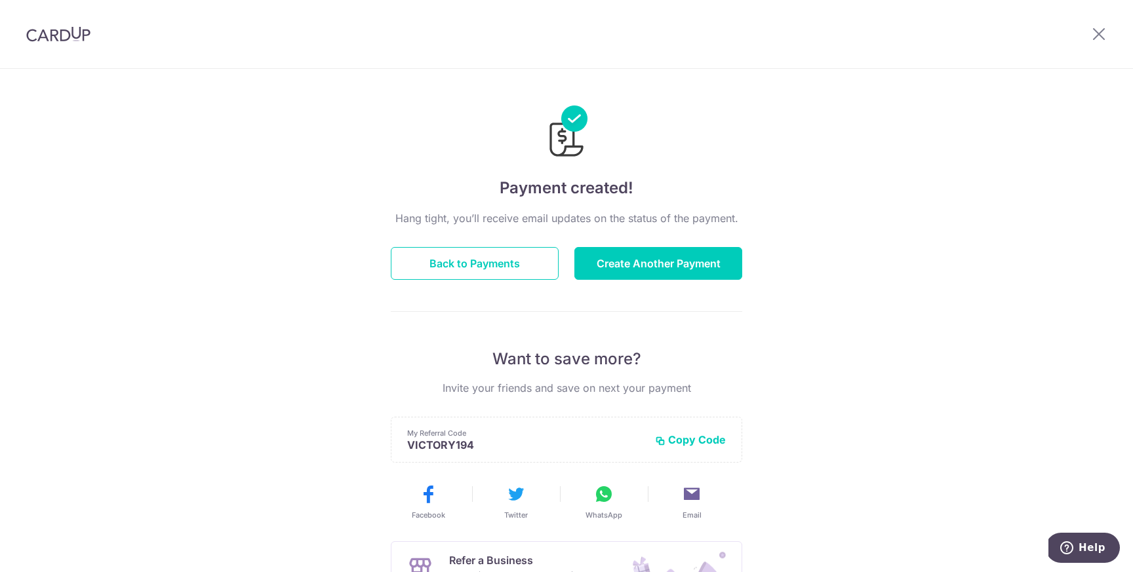
click at [487, 284] on div "Hang tight, you’ll receive email updates on the status of the payment. Back to …" at bounding box center [566, 458] width 351 height 497
click at [453, 265] on button "Back to Payments" at bounding box center [475, 263] width 168 height 33
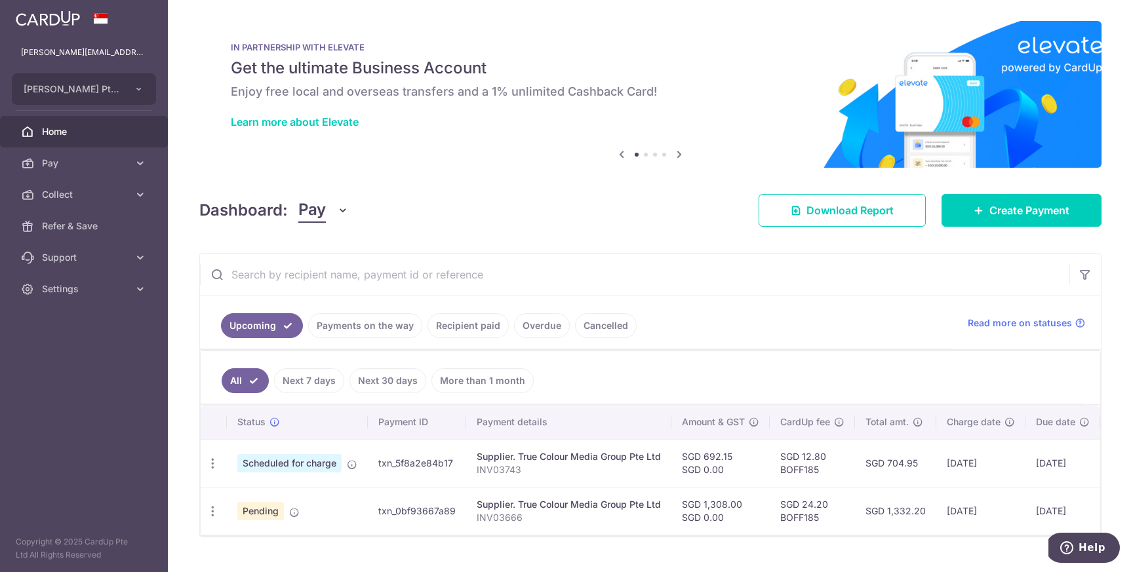
scroll to position [27, 0]
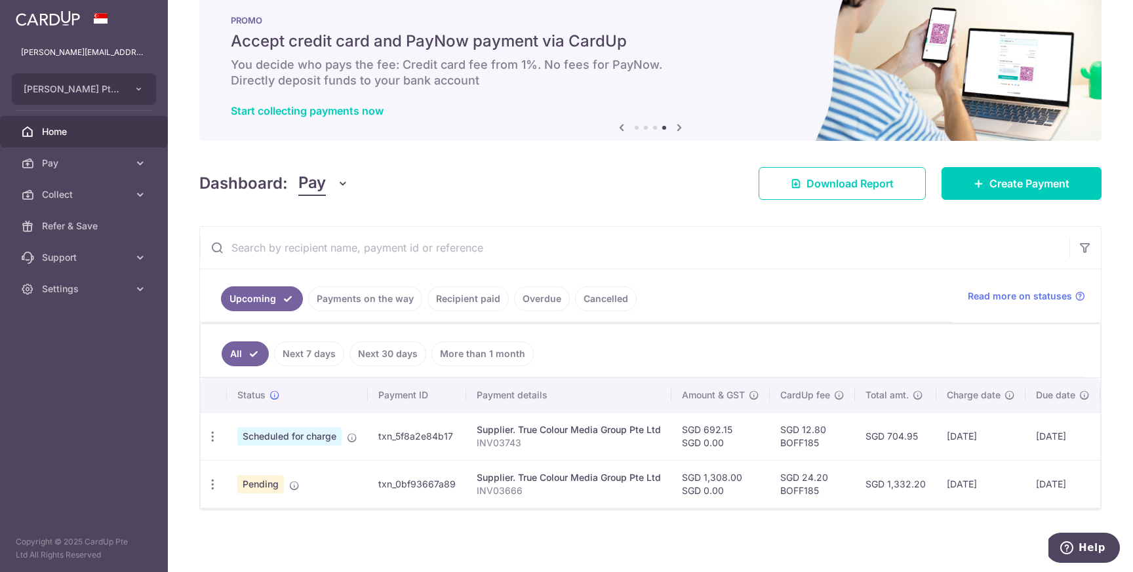
click at [461, 300] on link "Recipient paid" at bounding box center [467, 298] width 81 height 25
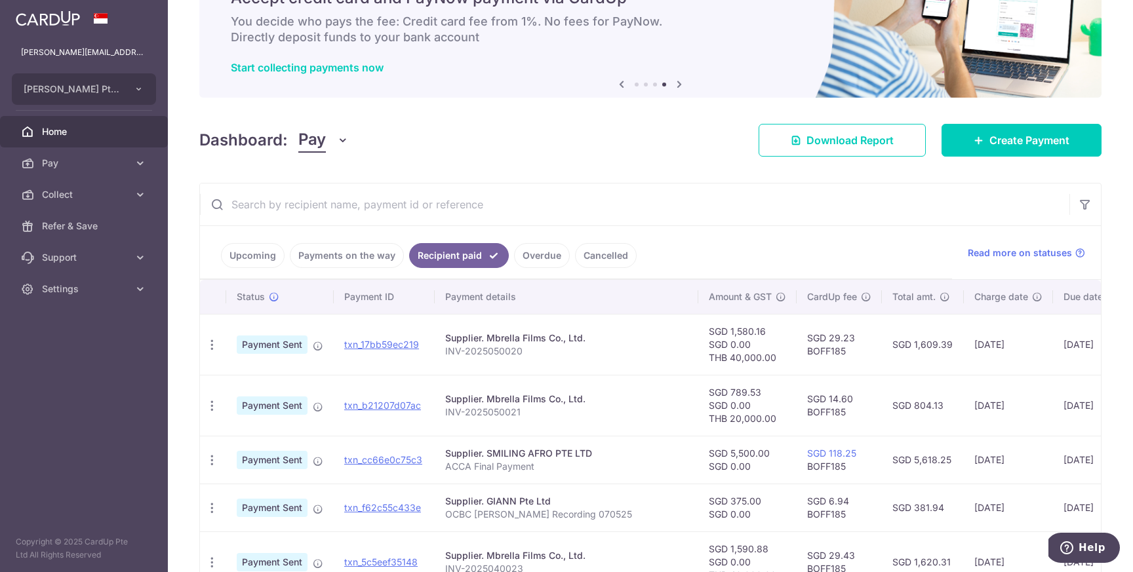
scroll to position [71, 0]
